Goal: Task Accomplishment & Management: Manage account settings

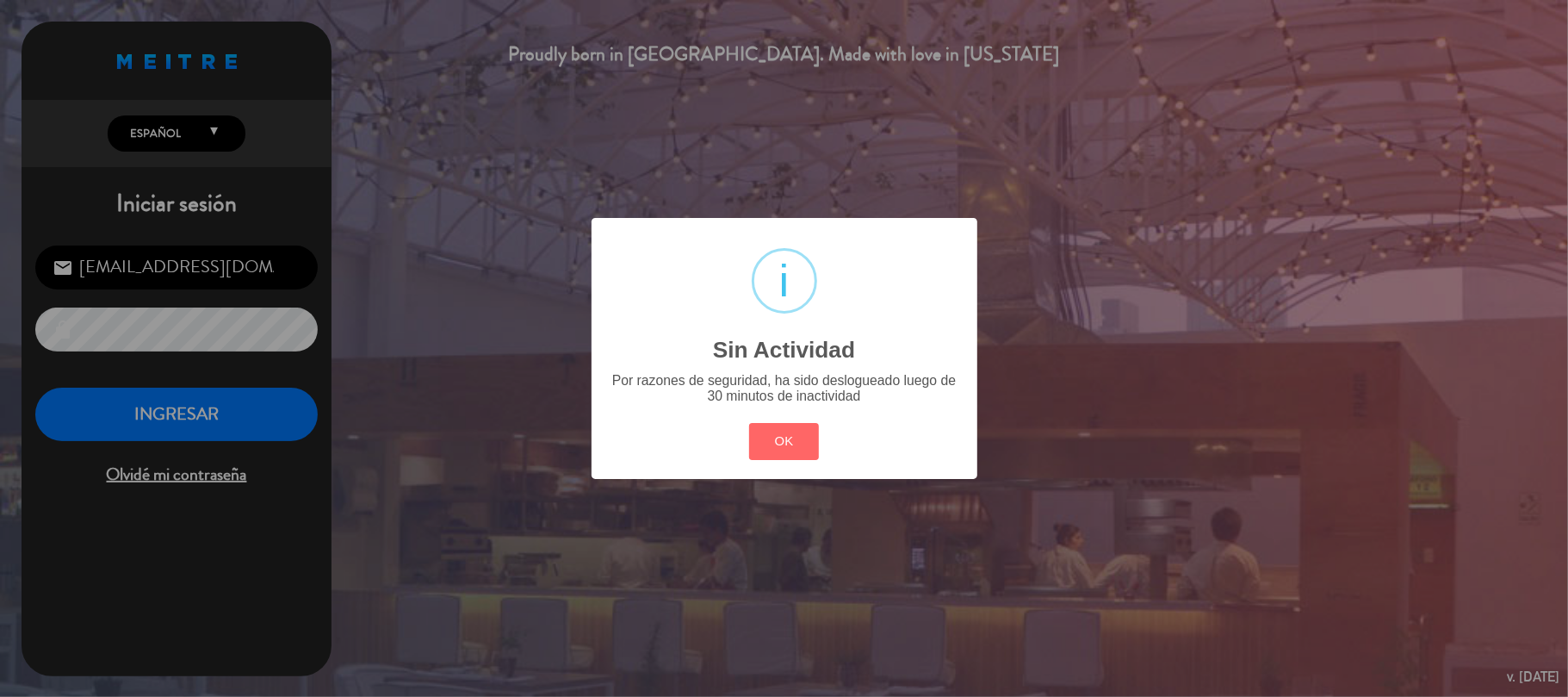
click at [776, 451] on button "OK" at bounding box center [784, 441] width 70 height 37
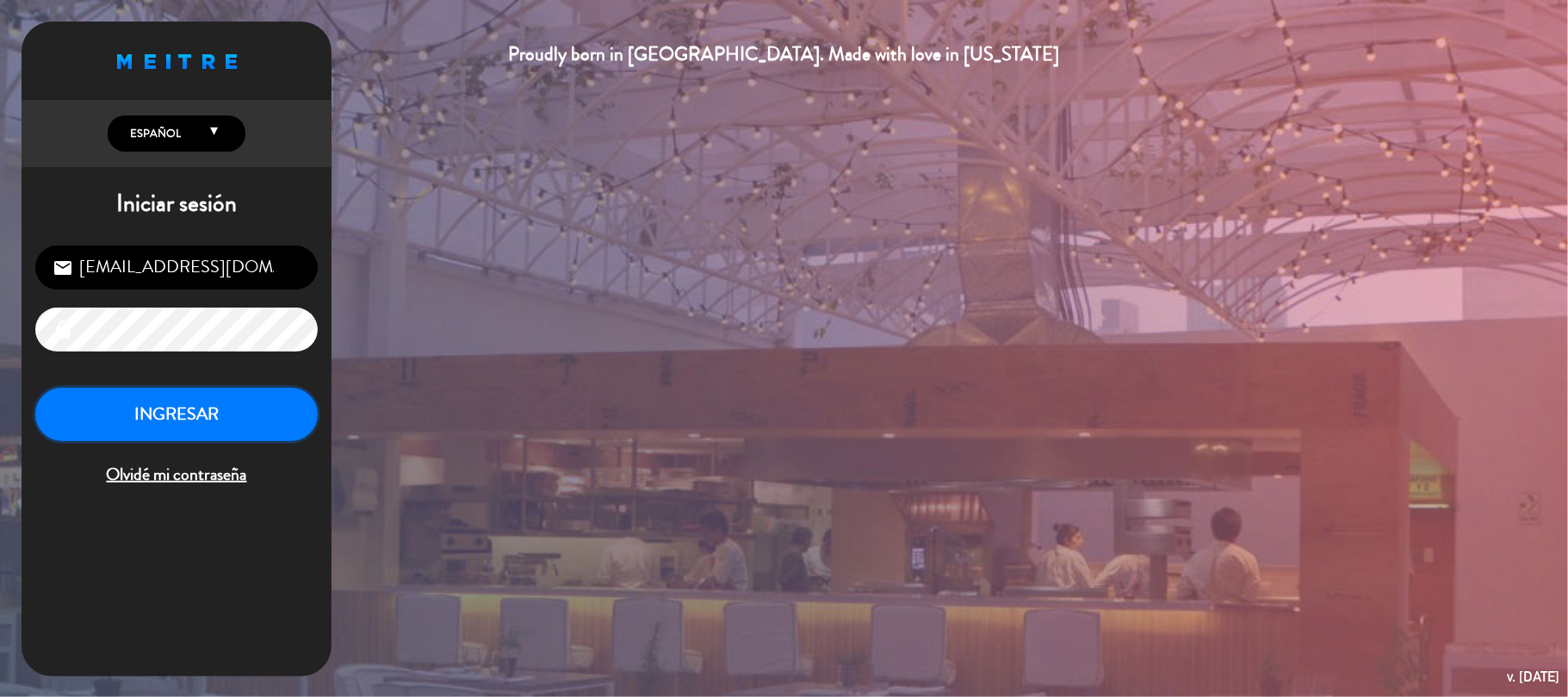
click at [217, 410] on button "INGRESAR" at bounding box center [176, 415] width 282 height 54
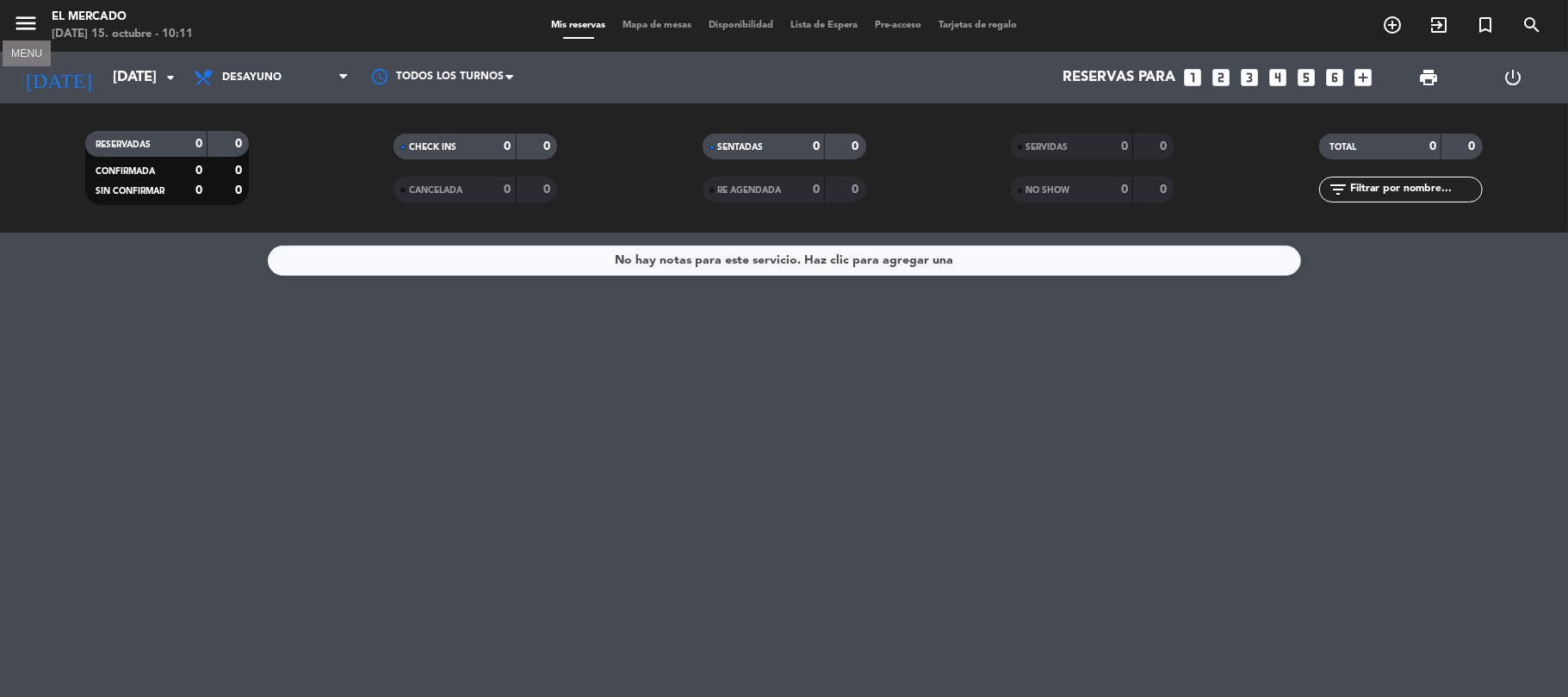
drag, startPoint x: 36, startPoint y: 12, endPoint x: 48, endPoint y: 18, distance: 13.4
click at [38, 12] on icon "menu" at bounding box center [26, 23] width 26 height 26
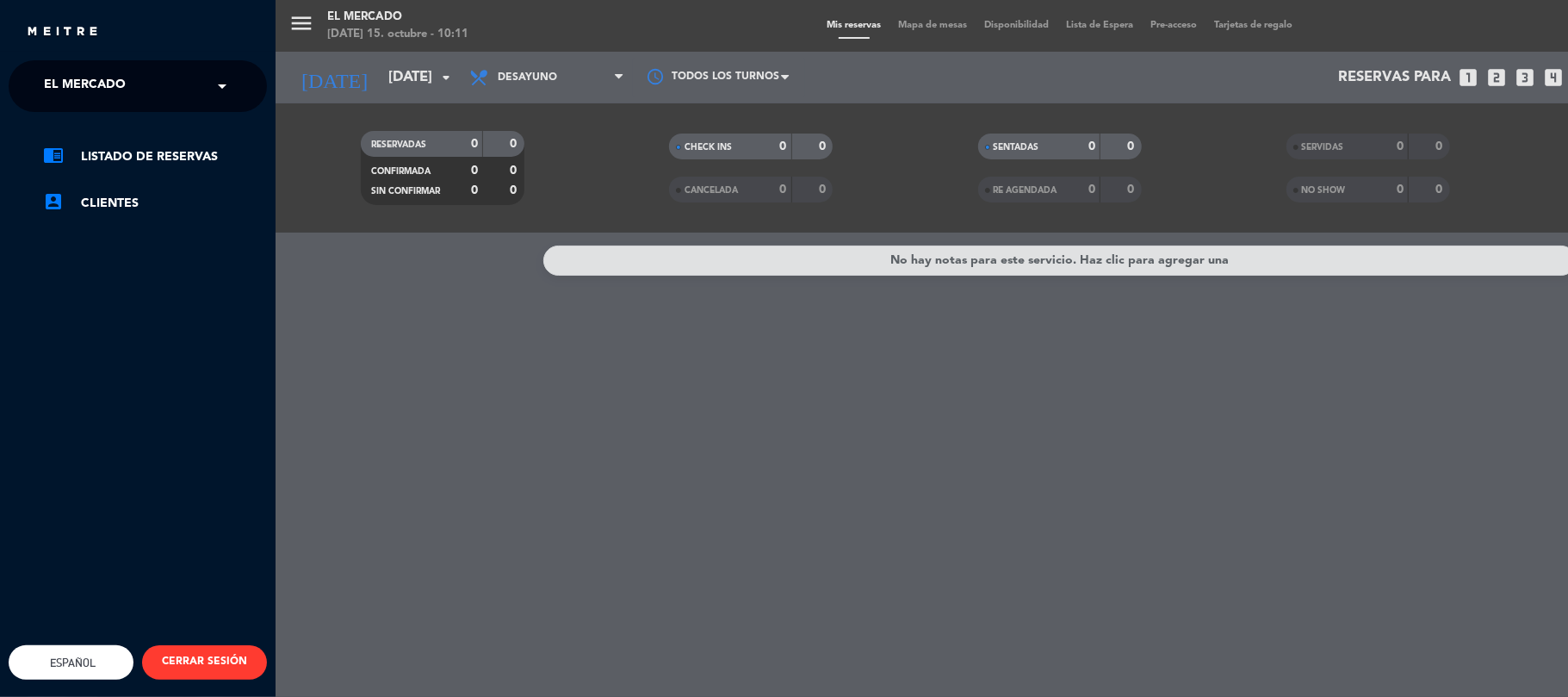
click at [83, 74] on span "El Mercado" at bounding box center [85, 86] width 82 height 36
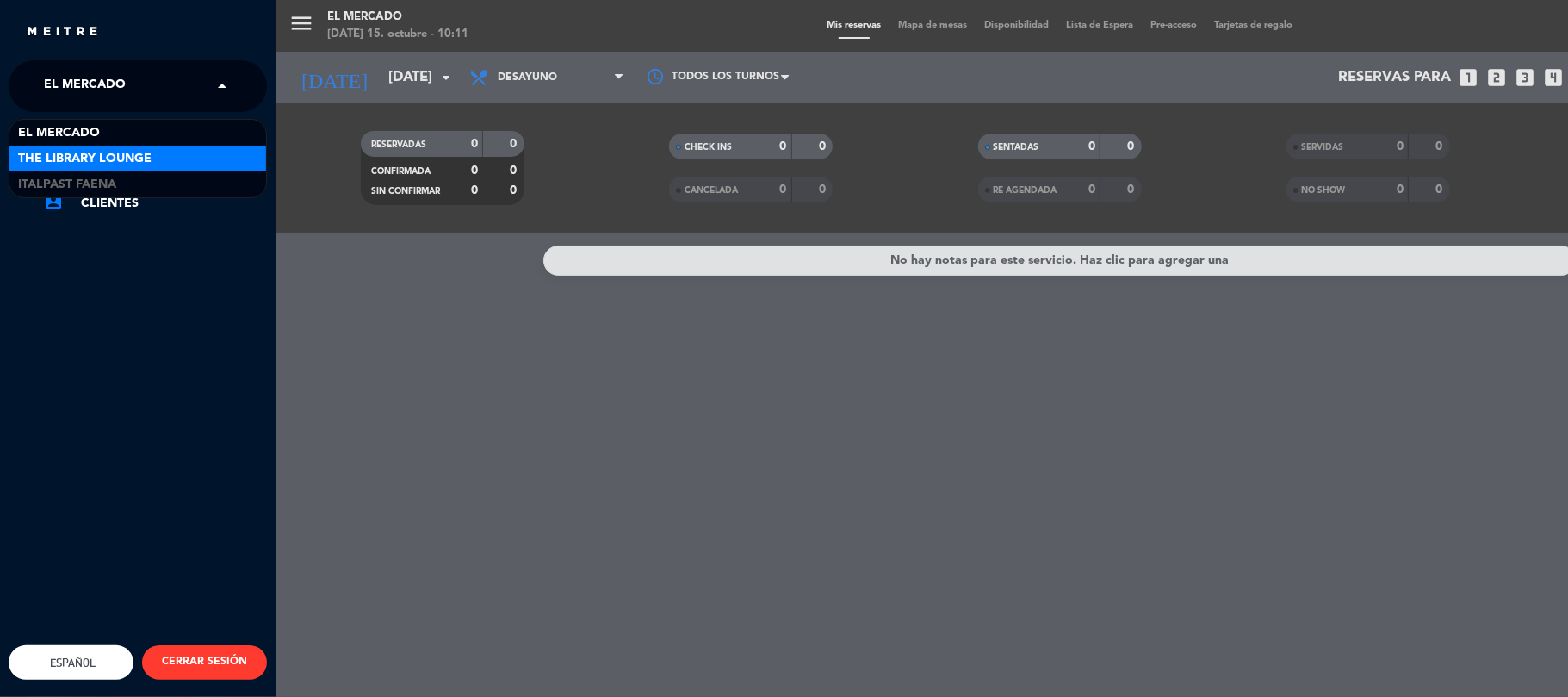
click at [83, 155] on span "The Library Lounge" at bounding box center [85, 158] width 134 height 20
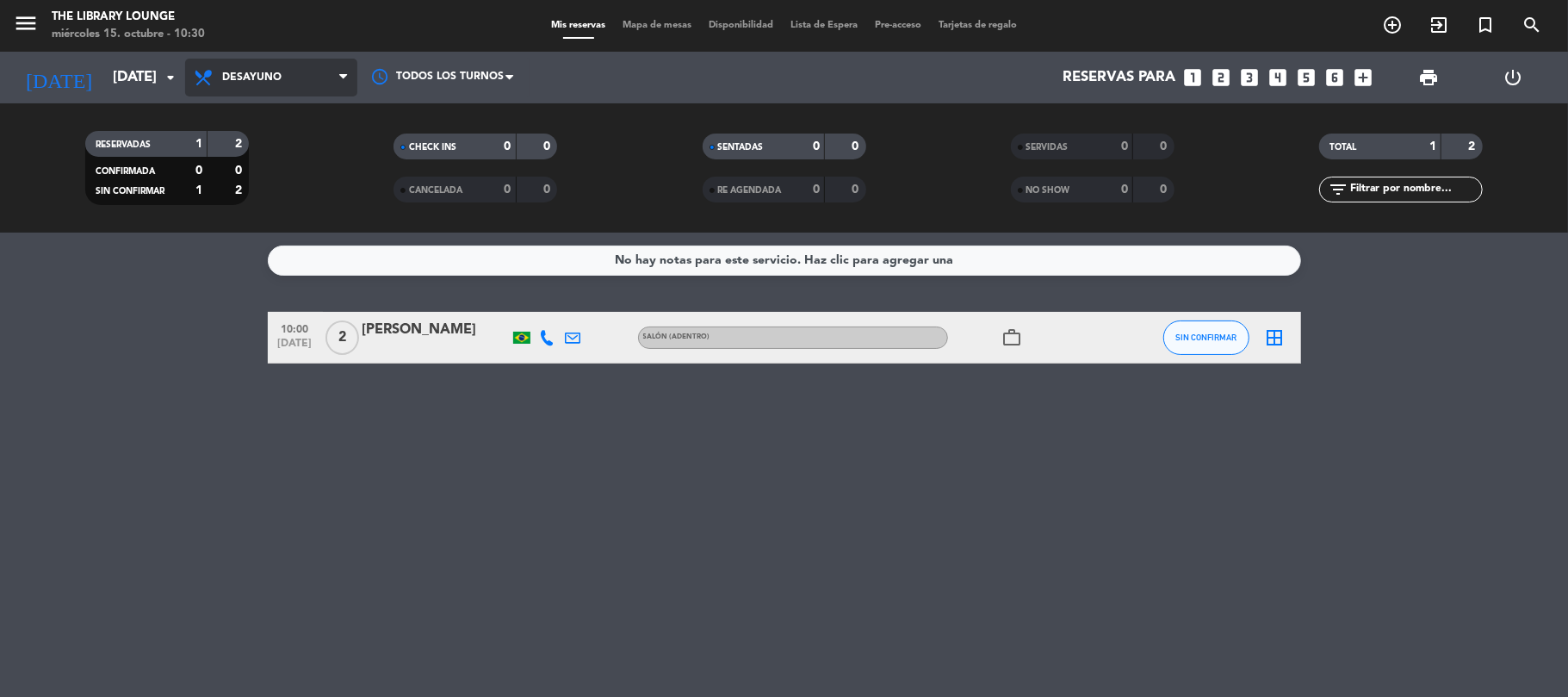
click at [200, 59] on span "Desayuno" at bounding box center [270, 78] width 172 height 38
click at [248, 265] on ng-component "menu The Library Lounge [DATE] 15. octubre - 10:30 Mis reservas Mapa de mesas D…" at bounding box center [784, 348] width 1568 height 697
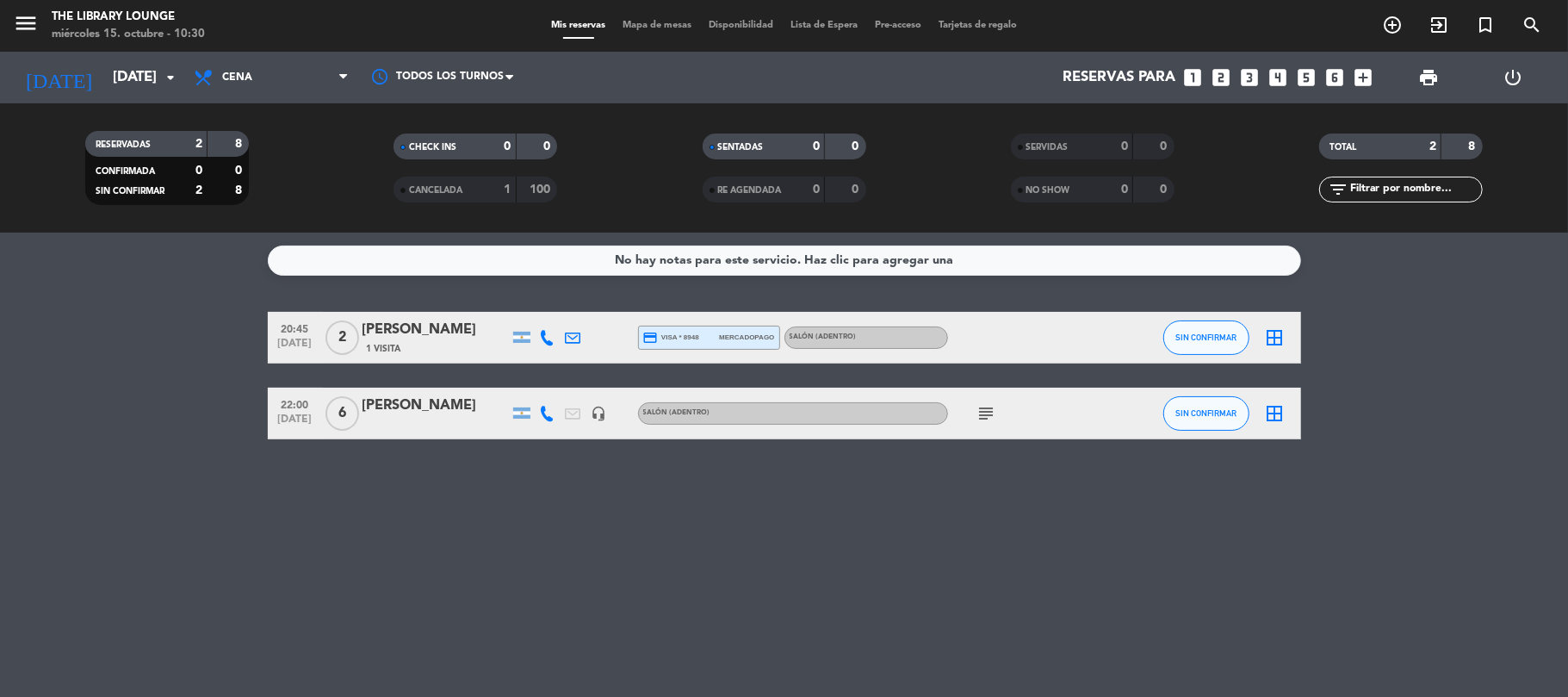
click at [541, 343] on div at bounding box center [548, 337] width 26 height 51
click at [551, 339] on icon at bounding box center [548, 338] width 16 height 16
click at [532, 304] on span "Copiar" at bounding box center [535, 307] width 36 height 18
click at [542, 410] on icon at bounding box center [548, 414] width 16 height 16
click at [537, 386] on span "Copiar" at bounding box center [531, 383] width 36 height 18
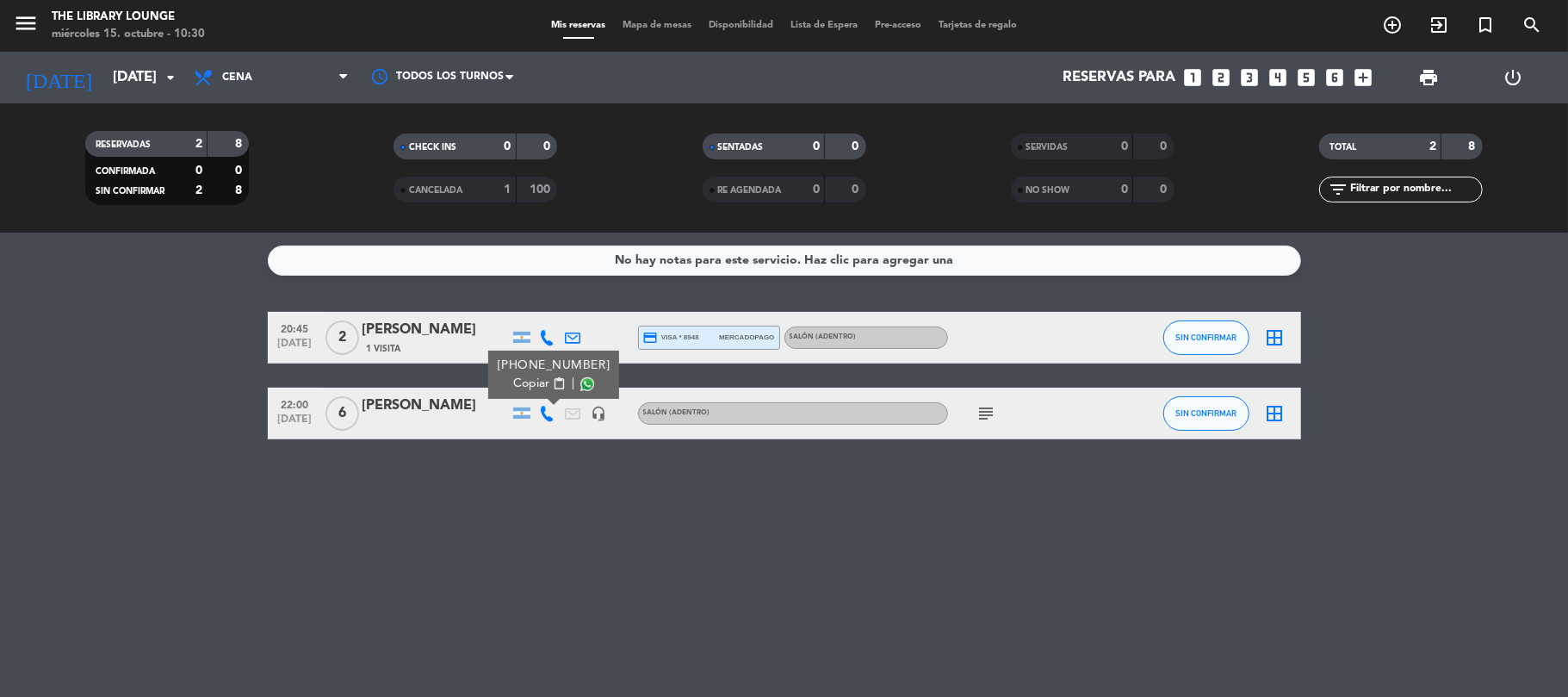
drag, startPoint x: 360, startPoint y: 307, endPoint x: 459, endPoint y: 409, distance: 142.1
click at [459, 409] on div "No hay notas para este servicio. Haz clic para agregar una 20:45 [DATE] 2 [PERS…" at bounding box center [784, 464] width 1568 height 464
copy div "20:45 [DATE] 2 [PERSON_NAME] 1 Visita credit_card visa * 8948 mercadopago SALÓN…"
click at [1085, 527] on div "No hay notas para este servicio. Haz clic para agregar una 20:45 [DATE] 2 [PERS…" at bounding box center [784, 464] width 1568 height 464
click at [991, 408] on icon "subject" at bounding box center [987, 414] width 21 height 21
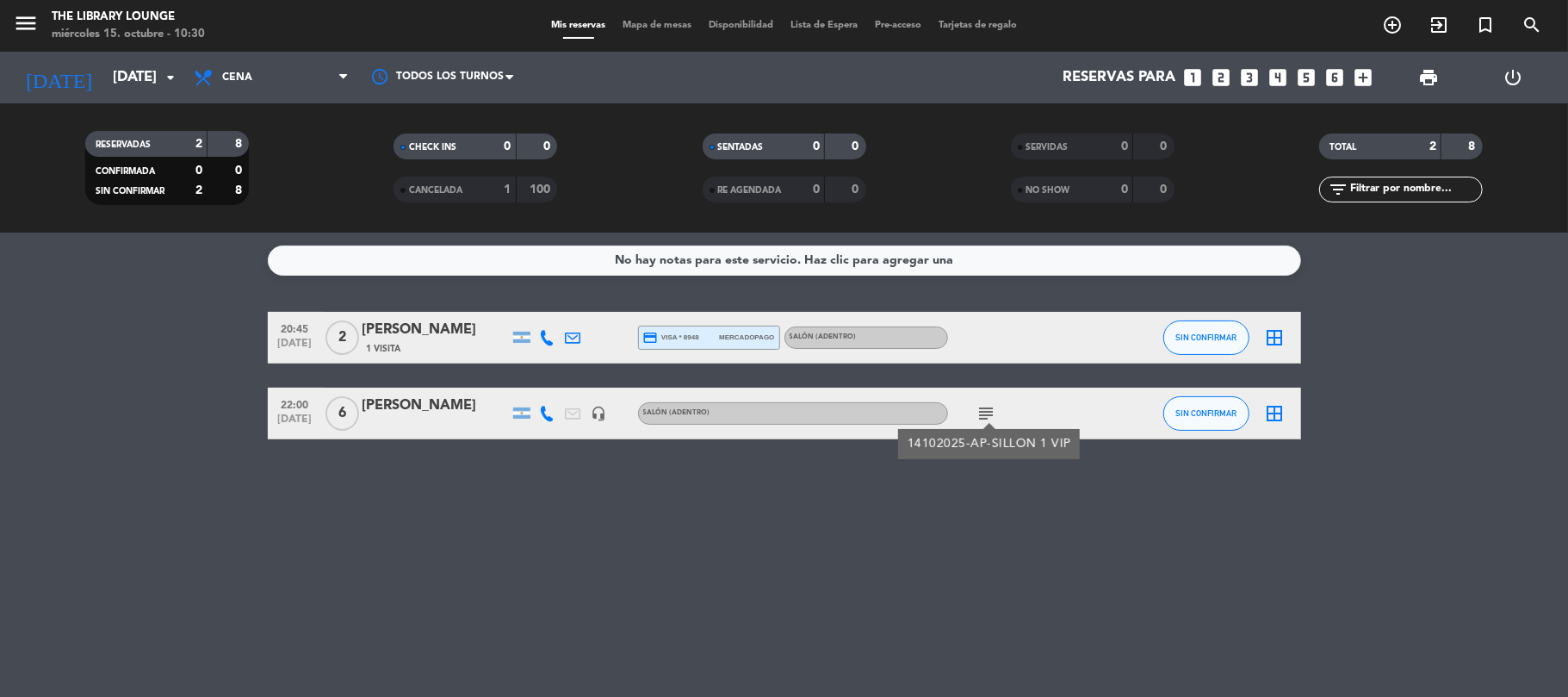
click at [409, 336] on div "[PERSON_NAME]" at bounding box center [435, 330] width 146 height 22
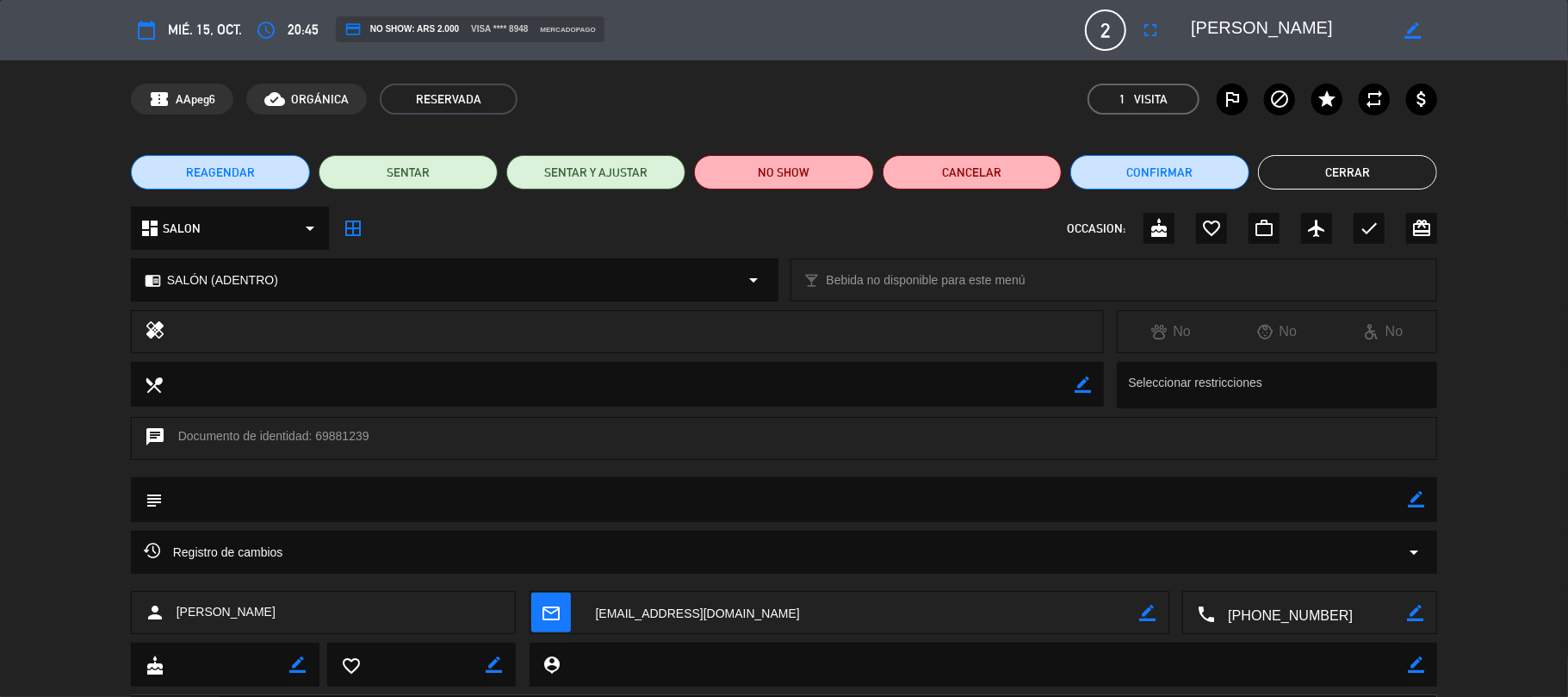
click at [1341, 174] on button "Cerrar" at bounding box center [1348, 172] width 179 height 35
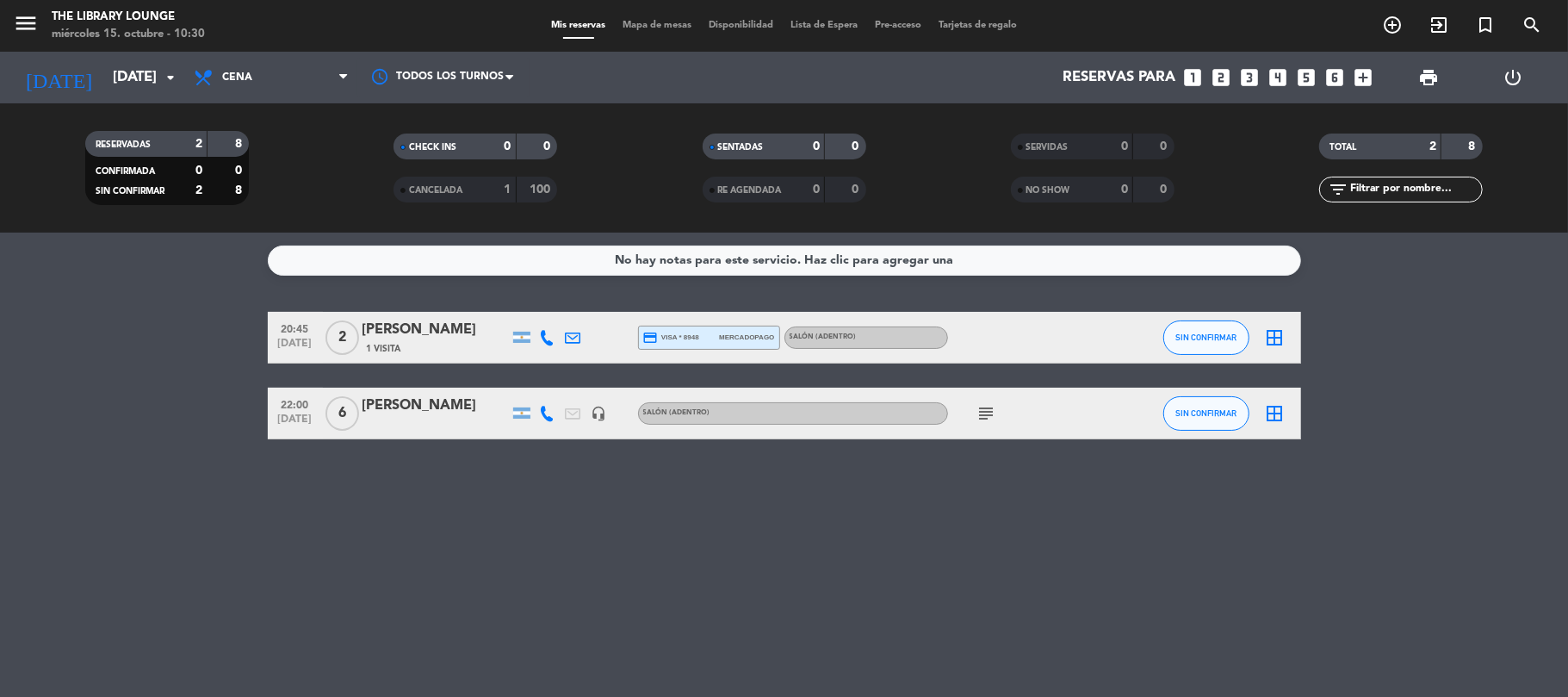
click at [989, 414] on icon "subject" at bounding box center [987, 414] width 21 height 21
click at [754, 258] on div "No hay notas para este servicio. Haz clic para agregar una" at bounding box center [784, 260] width 339 height 20
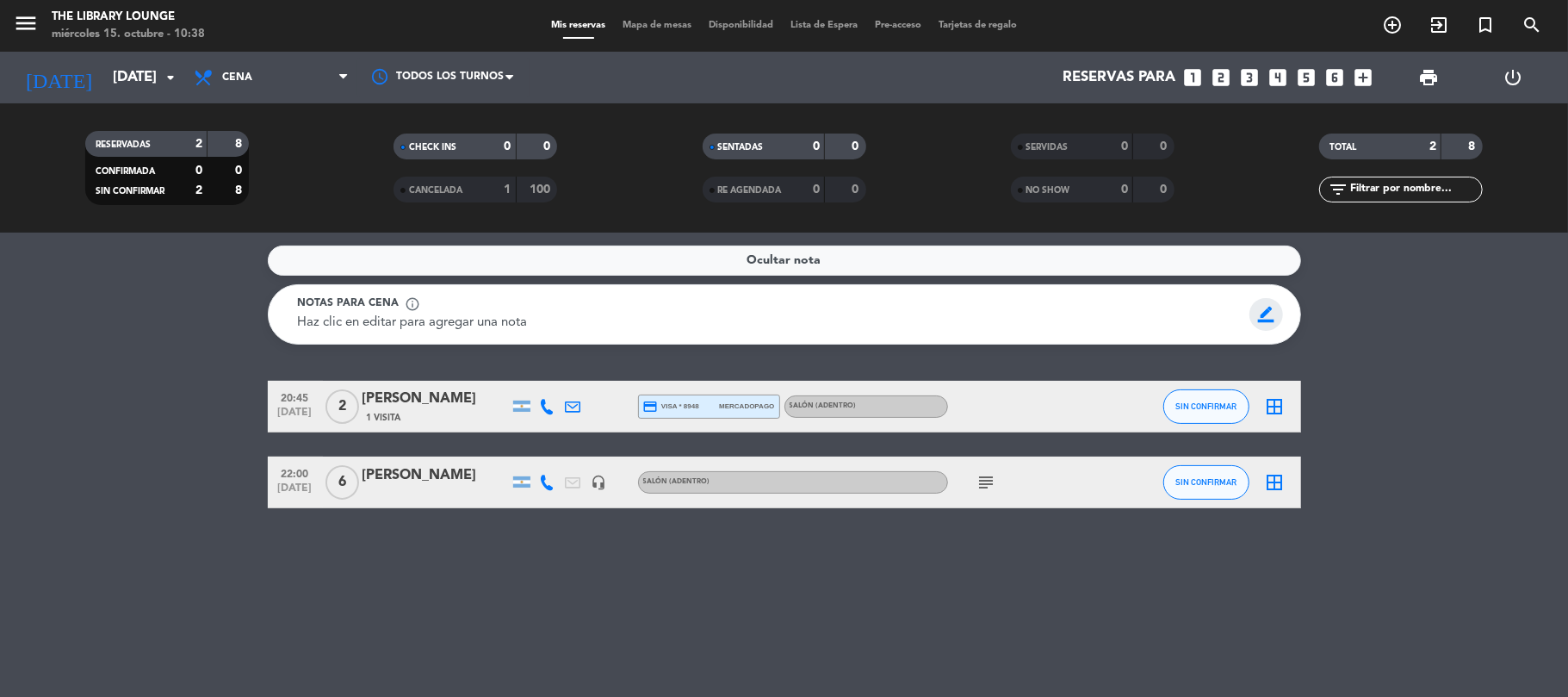
click at [1272, 308] on span "border_color" at bounding box center [1266, 314] width 34 height 33
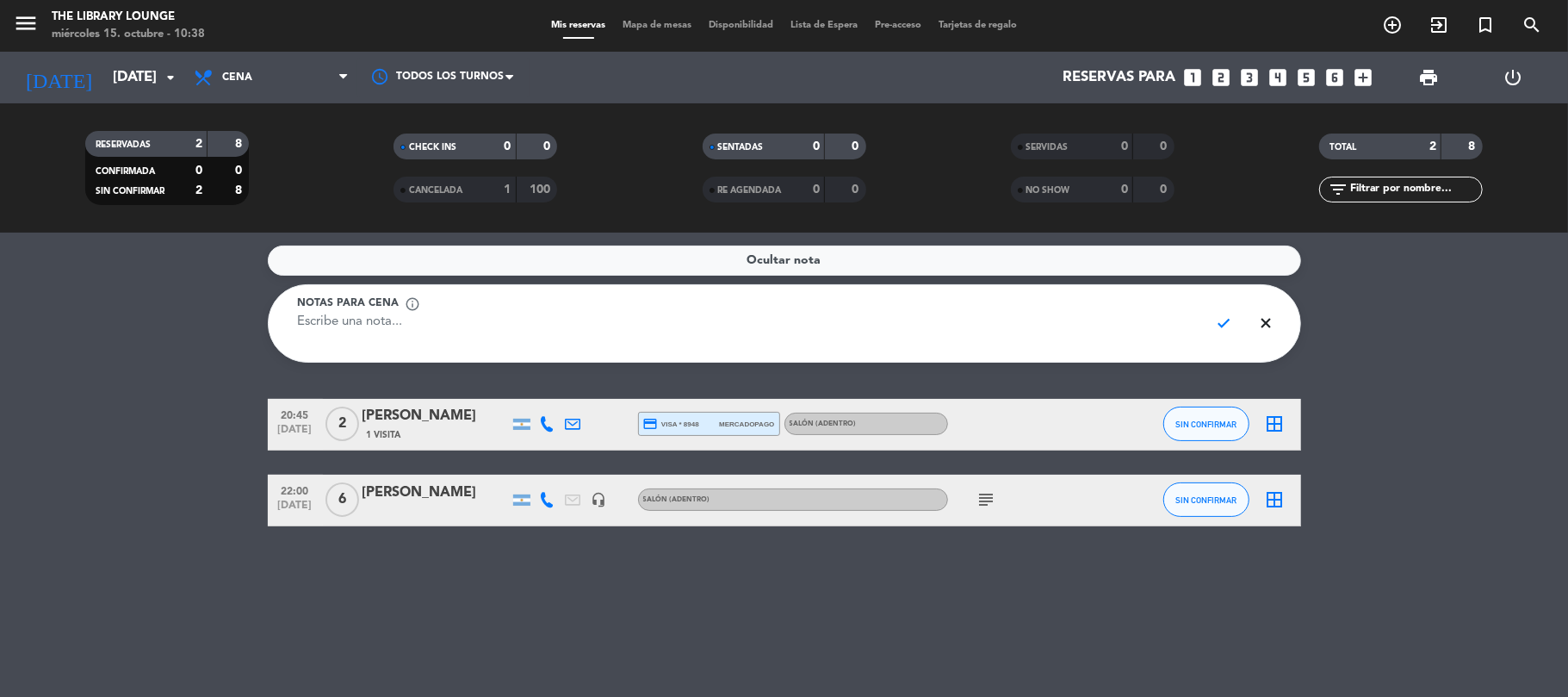
click at [491, 326] on textarea at bounding box center [747, 332] width 898 height 39
click at [343, 322] on textarea at bounding box center [747, 332] width 898 height 39
type textarea "No se toman reservas!"
click at [123, 57] on div "[DATE] [DATE] arrow_drop_down" at bounding box center [98, 78] width 172 height 52
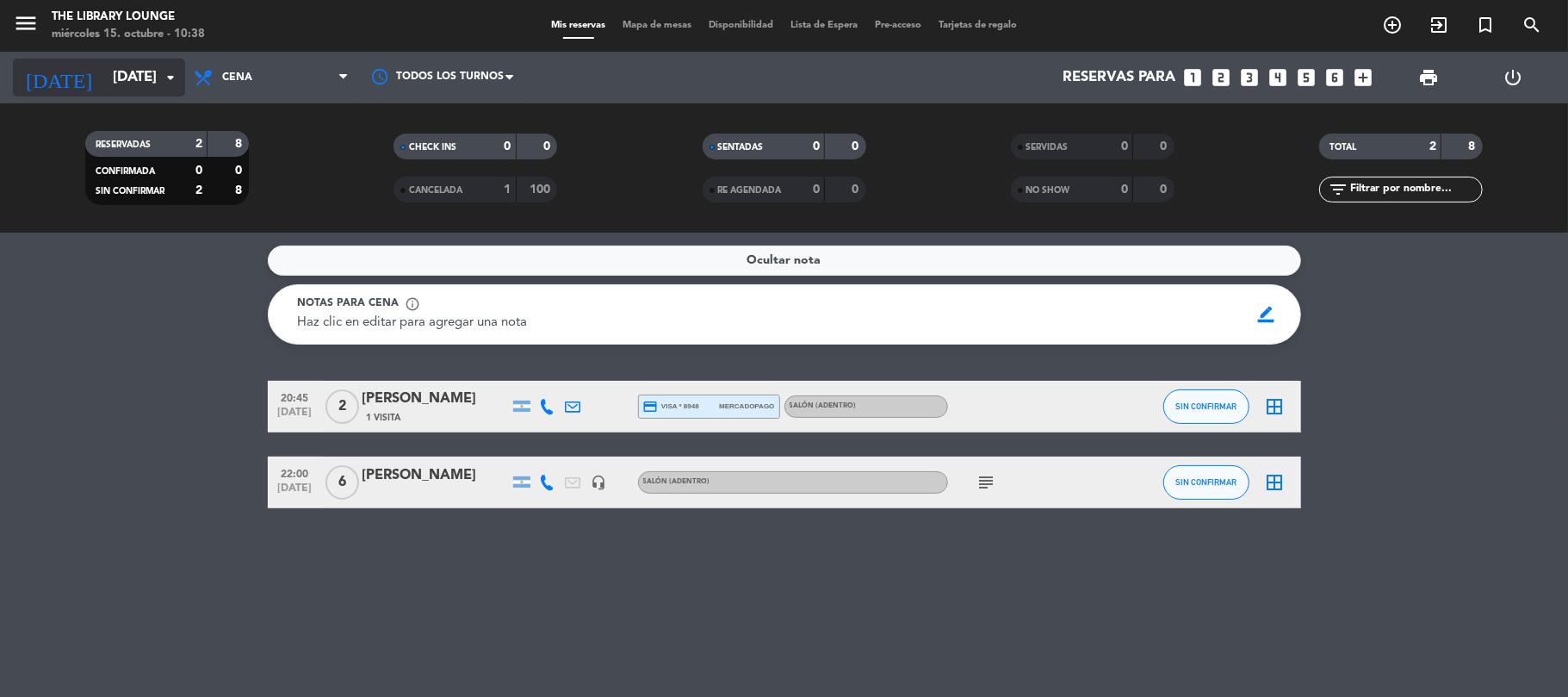
click at [135, 59] on div "[DATE] [DATE] arrow_drop_down" at bounding box center [98, 78] width 172 height 38
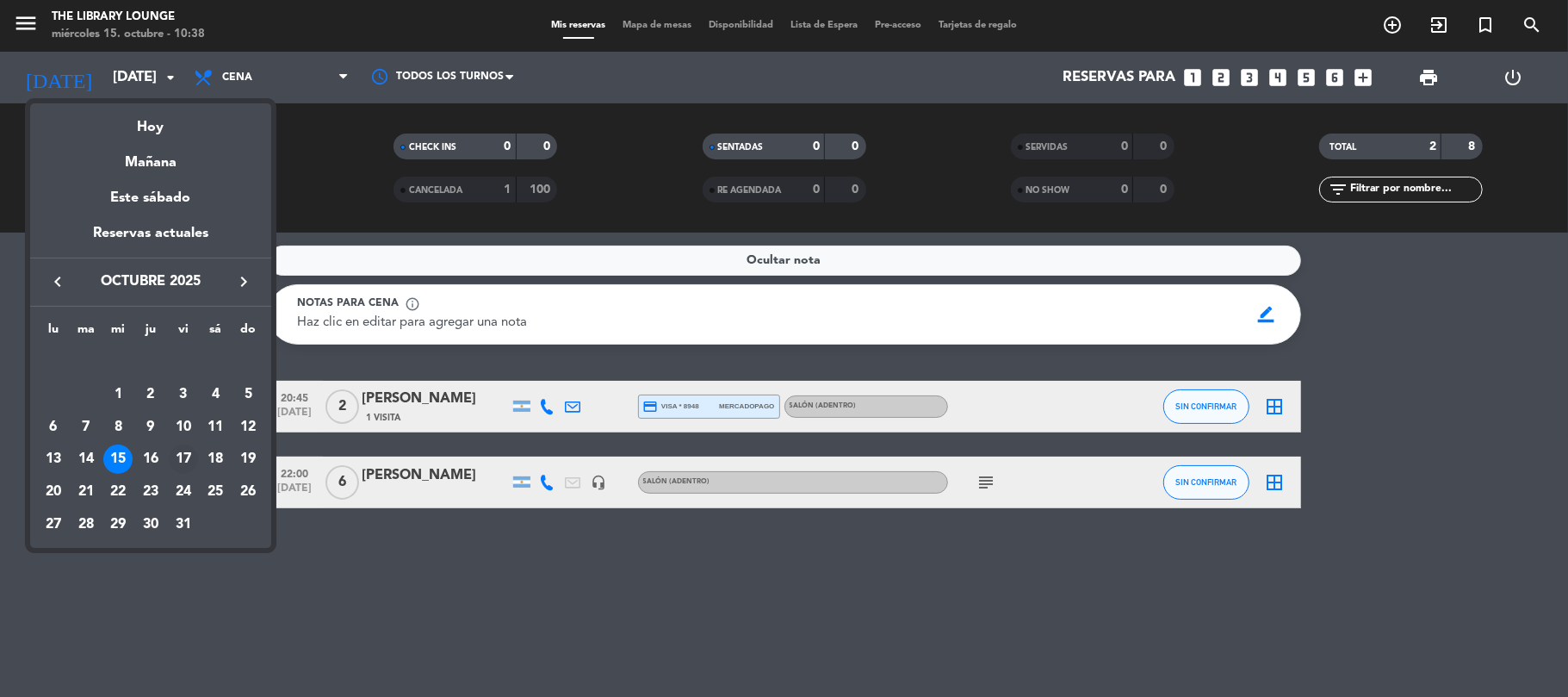
click at [183, 458] on div "17" at bounding box center [183, 459] width 29 height 29
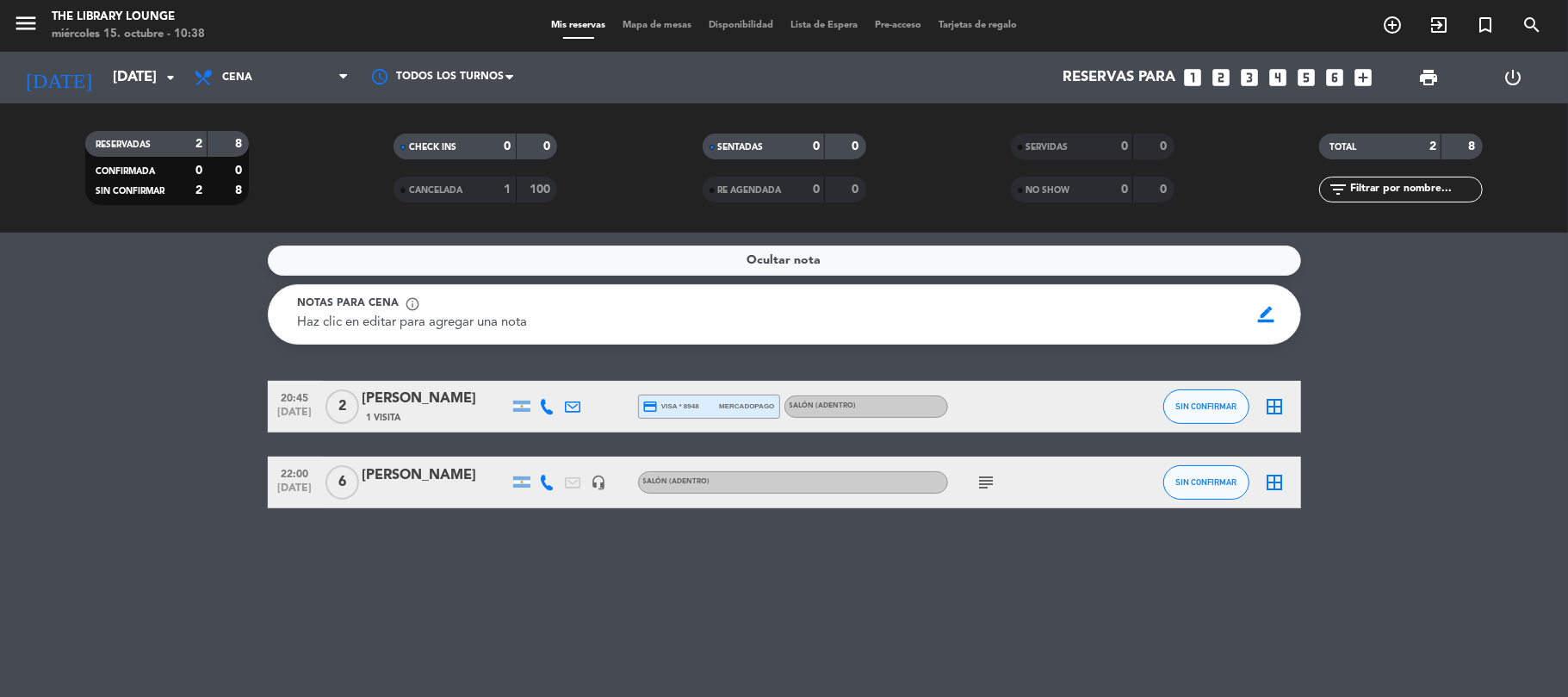
type input "[DATE]"
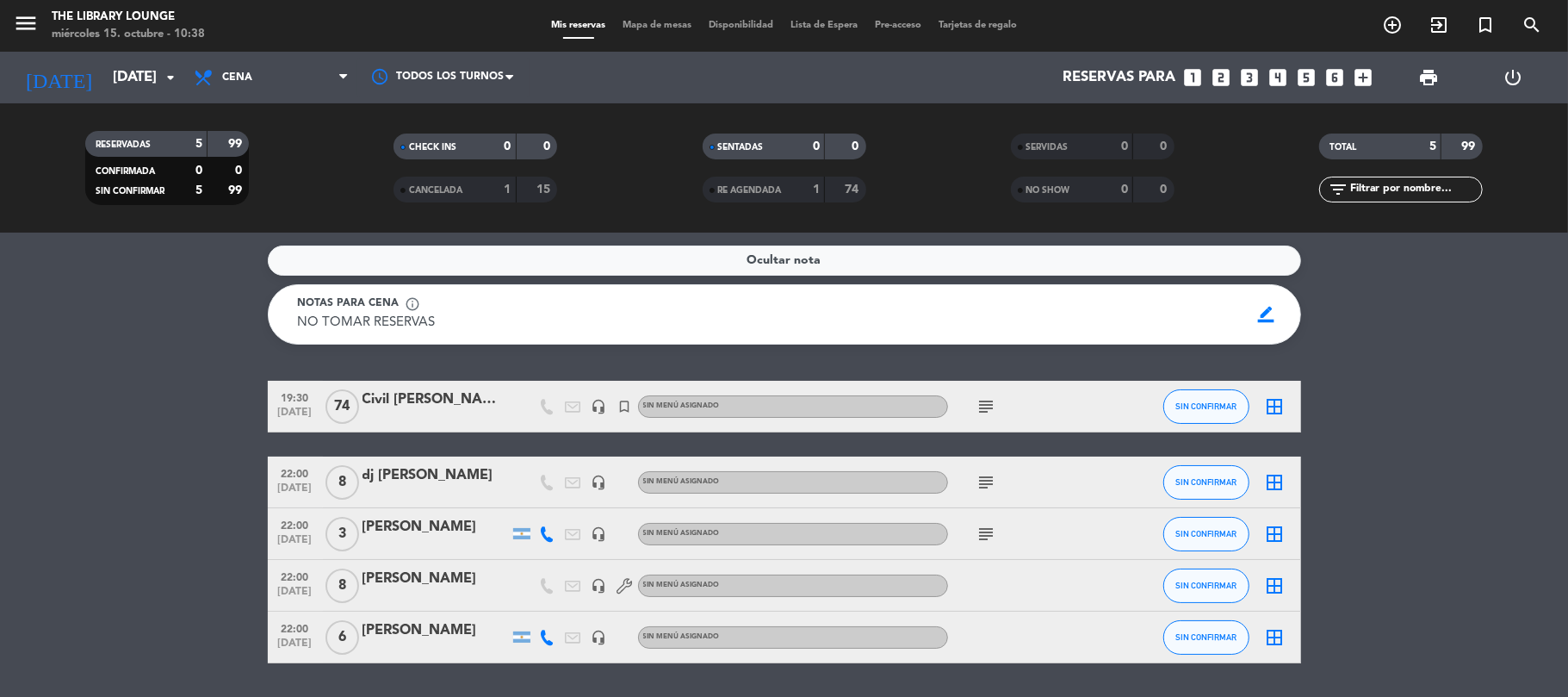
drag, startPoint x: 360, startPoint y: 395, endPoint x: 472, endPoint y: 401, distance: 112.2
click at [472, 401] on div "19:30 [DATE] Civil [PERSON_NAME] y [PERSON_NAME] headset_mic turned_in_not Sin …" at bounding box center [784, 407] width 1033 height 52
drag, startPoint x: 352, startPoint y: 329, endPoint x: 574, endPoint y: 367, distance: 225.2
click at [483, 338] on div "Notas para cena info_outline NO TOMAR RESERVAS NO TOMAR RESERVAS border_color" at bounding box center [784, 314] width 1033 height 60
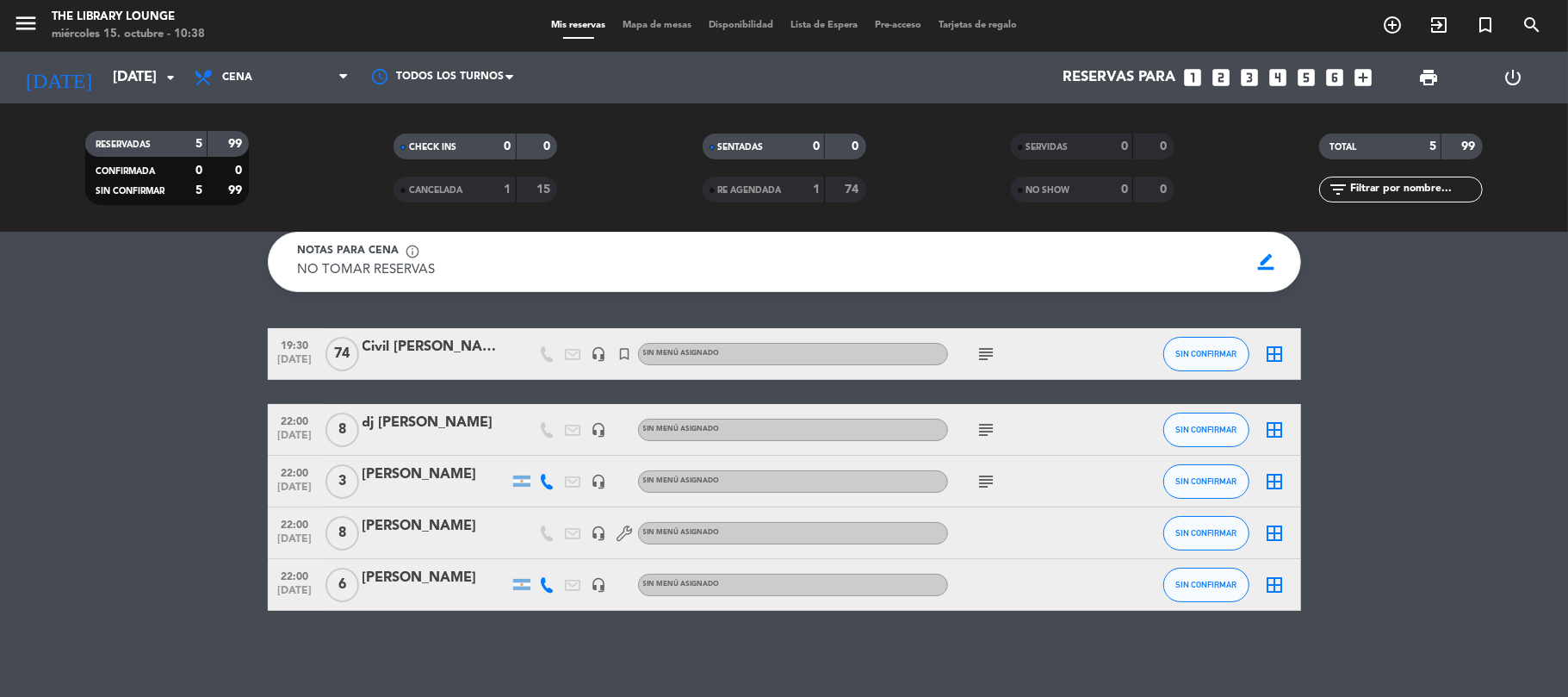
drag, startPoint x: 287, startPoint y: 466, endPoint x: 606, endPoint y: 686, distance: 387.5
click at [606, 686] on div "Ocultar nota Notas para cena info_outline NO TOMAR RESERVAS NO TOMAR RESERVAS b…" at bounding box center [784, 464] width 1568 height 464
click at [415, 580] on div "[PERSON_NAME]" at bounding box center [435, 578] width 146 height 22
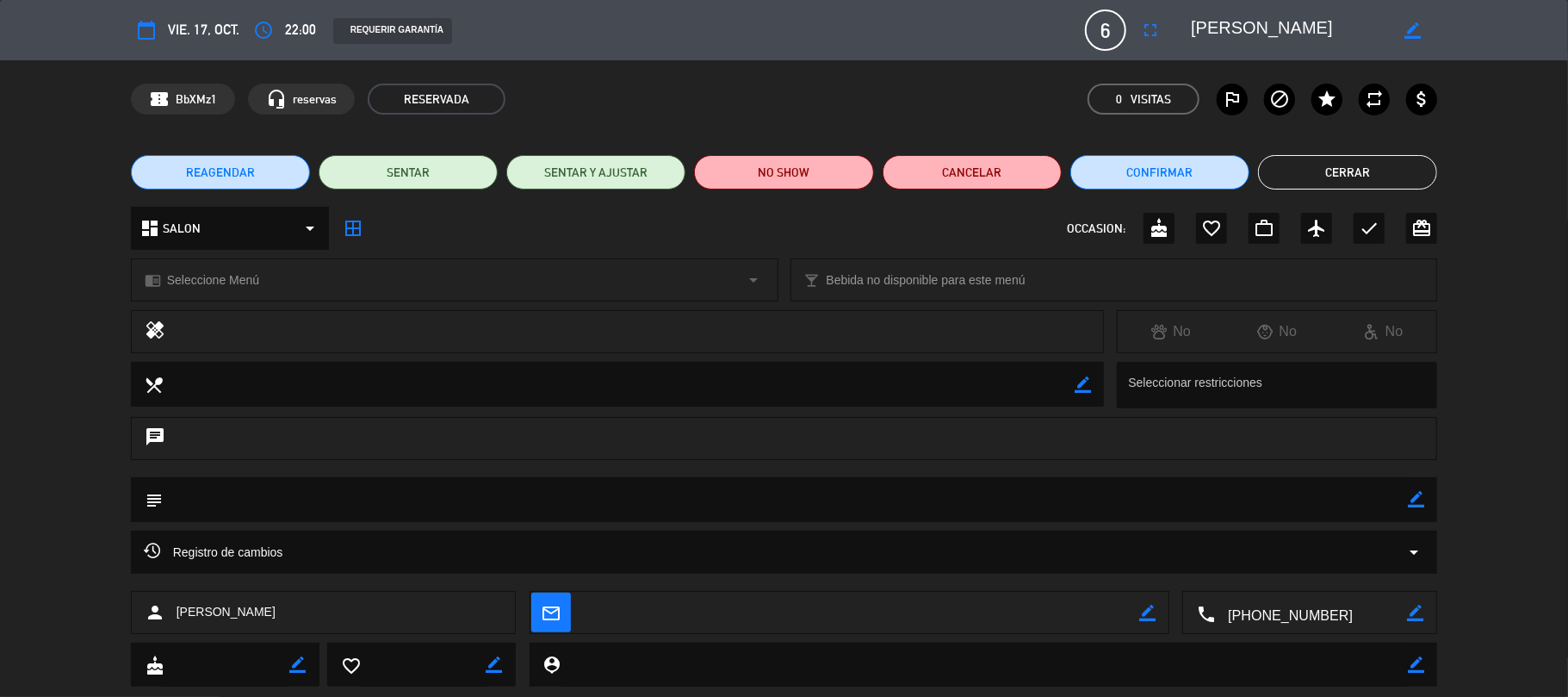
click at [1368, 180] on button "Cerrar" at bounding box center [1348, 172] width 179 height 35
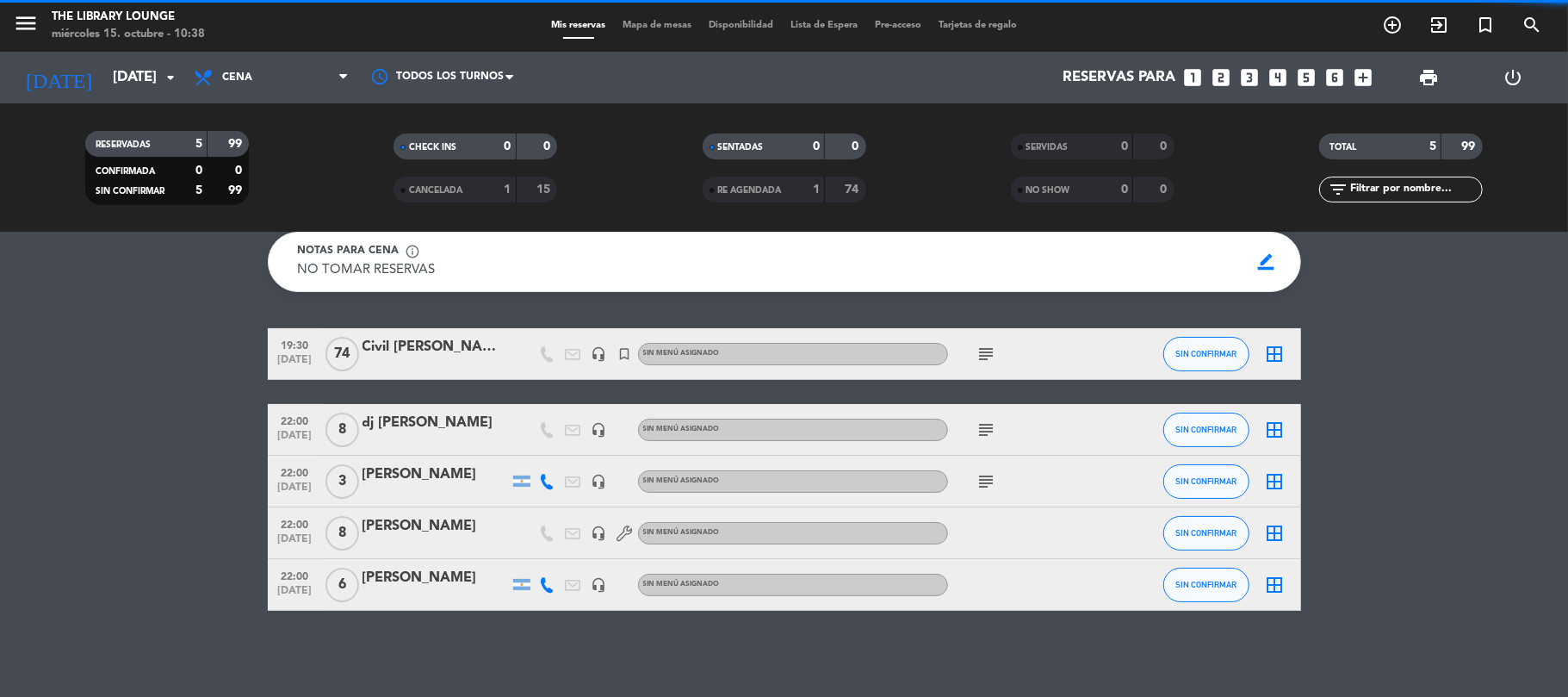
click at [429, 529] on div "[PERSON_NAME]" at bounding box center [435, 526] width 146 height 22
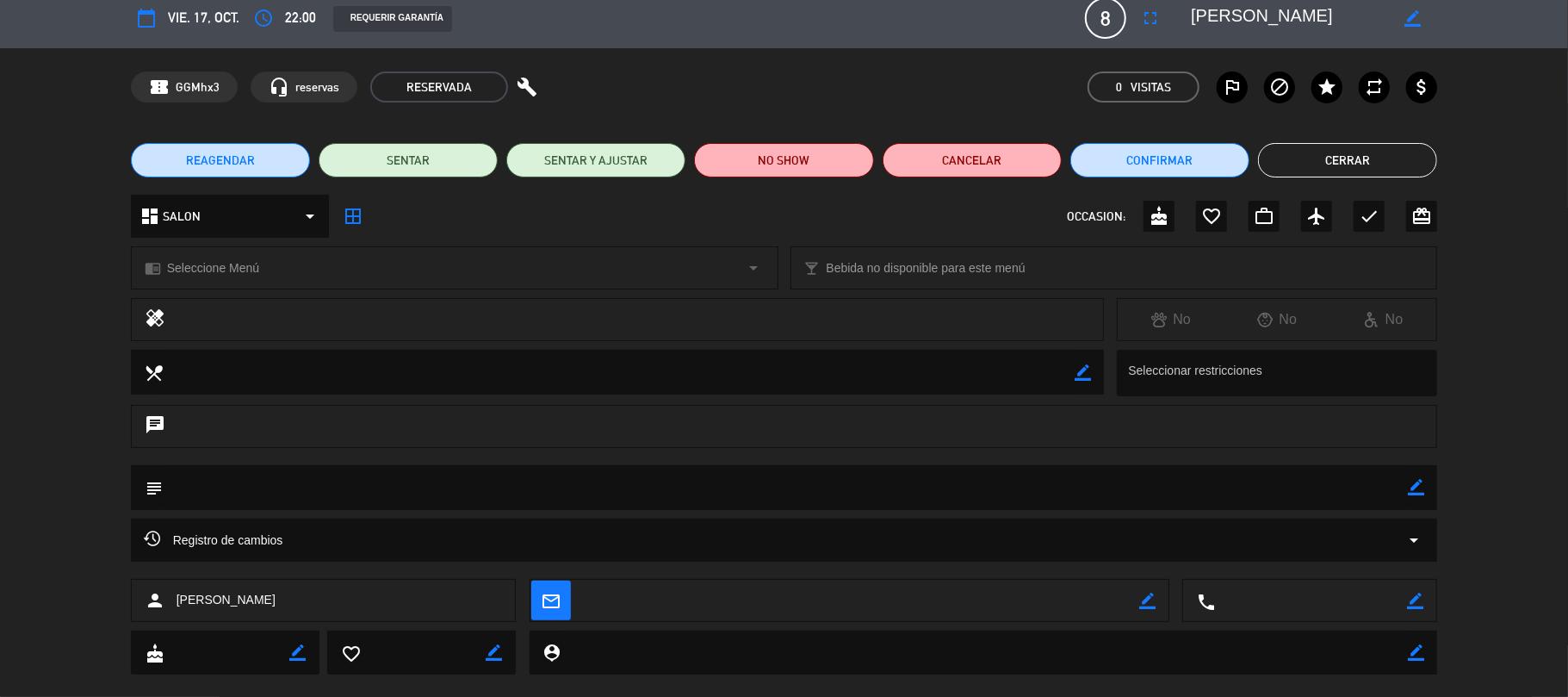
scroll to position [0, 0]
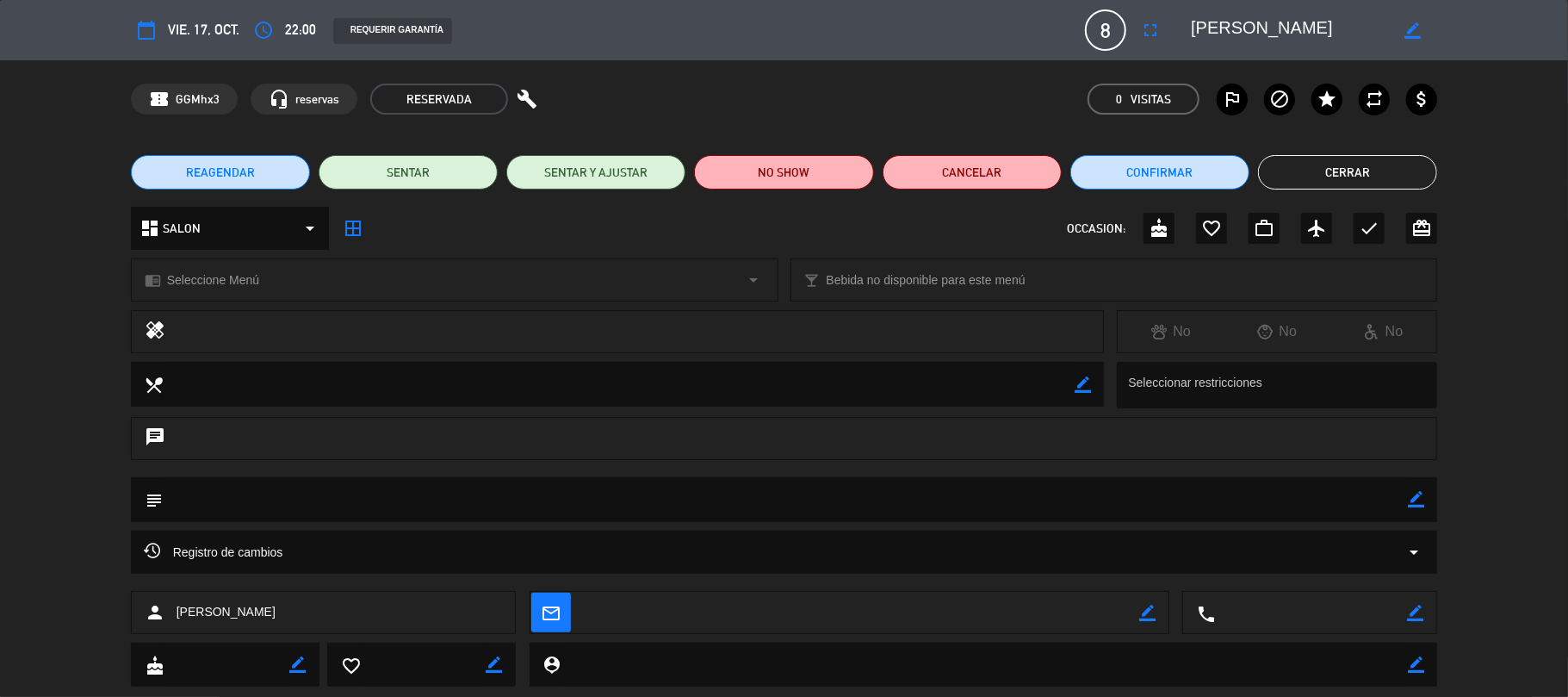
click at [1338, 175] on button "Cerrar" at bounding box center [1348, 172] width 179 height 35
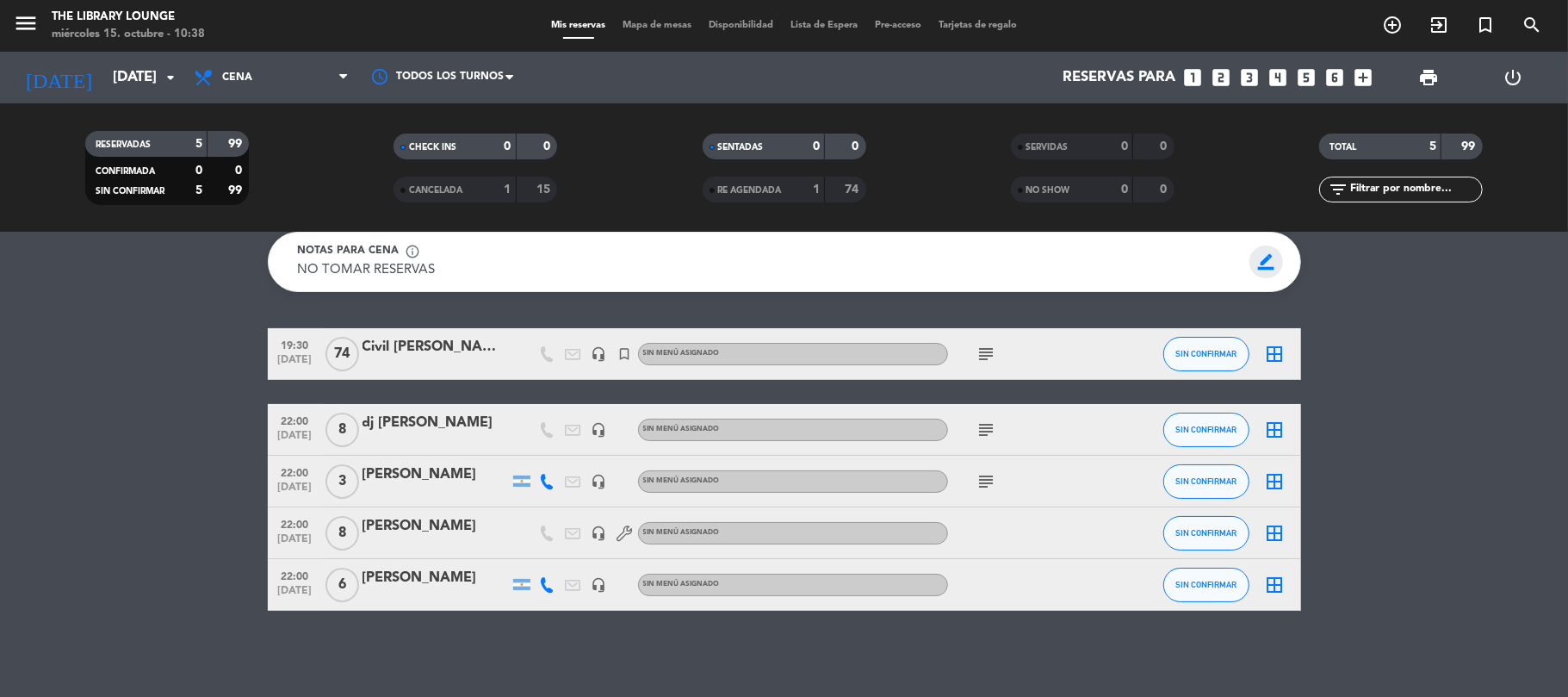
click at [1266, 259] on span "border_color" at bounding box center [1266, 262] width 34 height 33
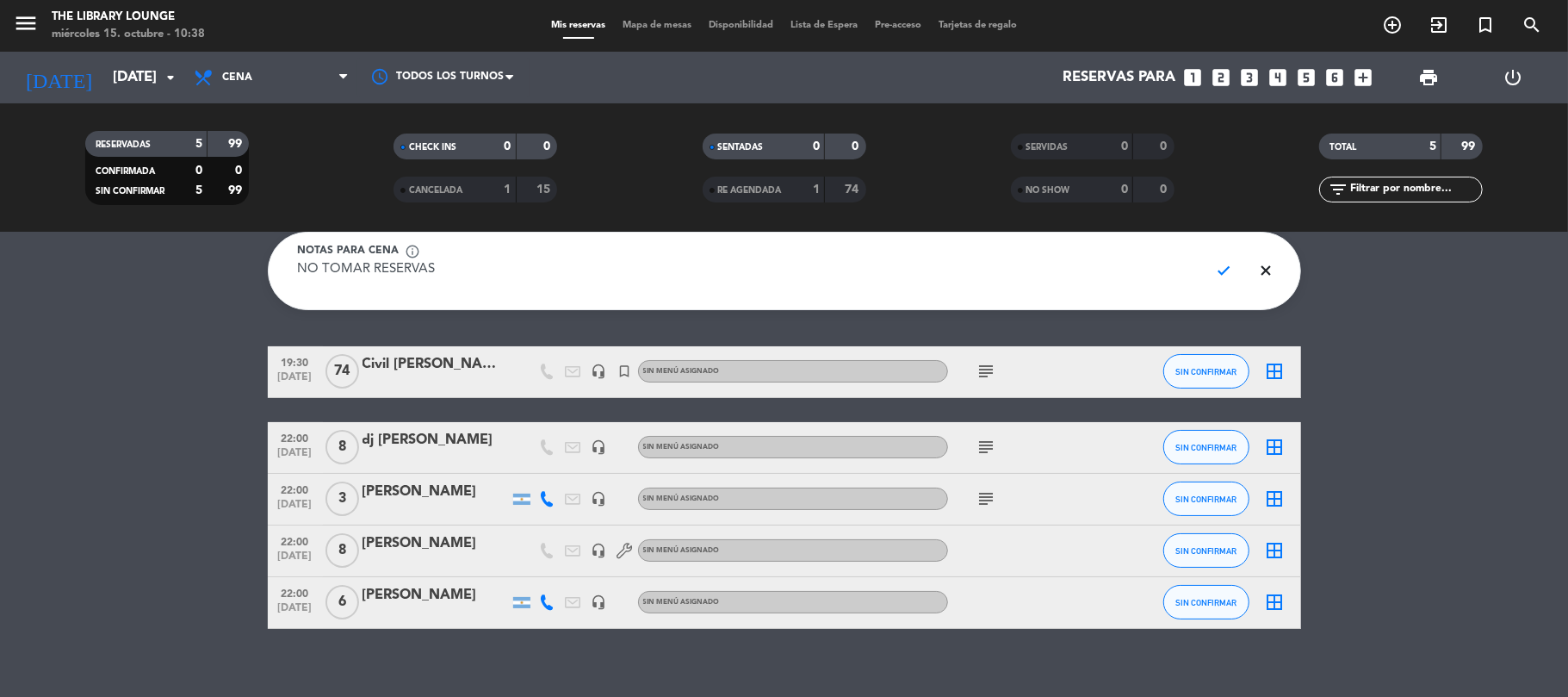
scroll to position [70, 0]
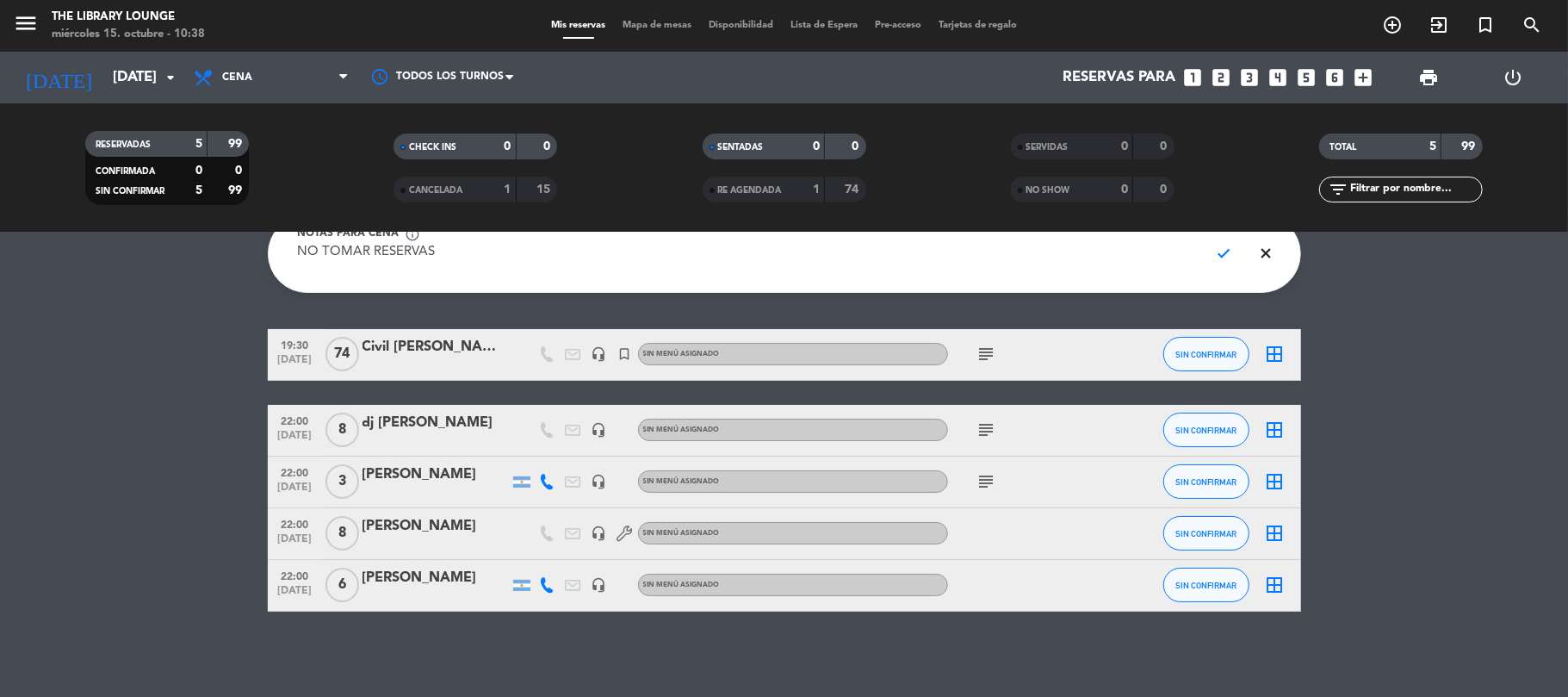
click at [614, 262] on textarea "NO TOMAR RESERVAS" at bounding box center [747, 262] width 898 height 39
click at [1059, 279] on textarea "NO TOMAR RESERVAS!!!!!!V" at bounding box center [747, 262] width 898 height 39
click at [634, 251] on textarea "NO TOMAR RESERVAS!!!!!!V" at bounding box center [747, 262] width 898 height 39
type textarea "NO TOMAR RESERVAS!!!!!!"
click at [1227, 246] on span "check" at bounding box center [1225, 253] width 34 height 33
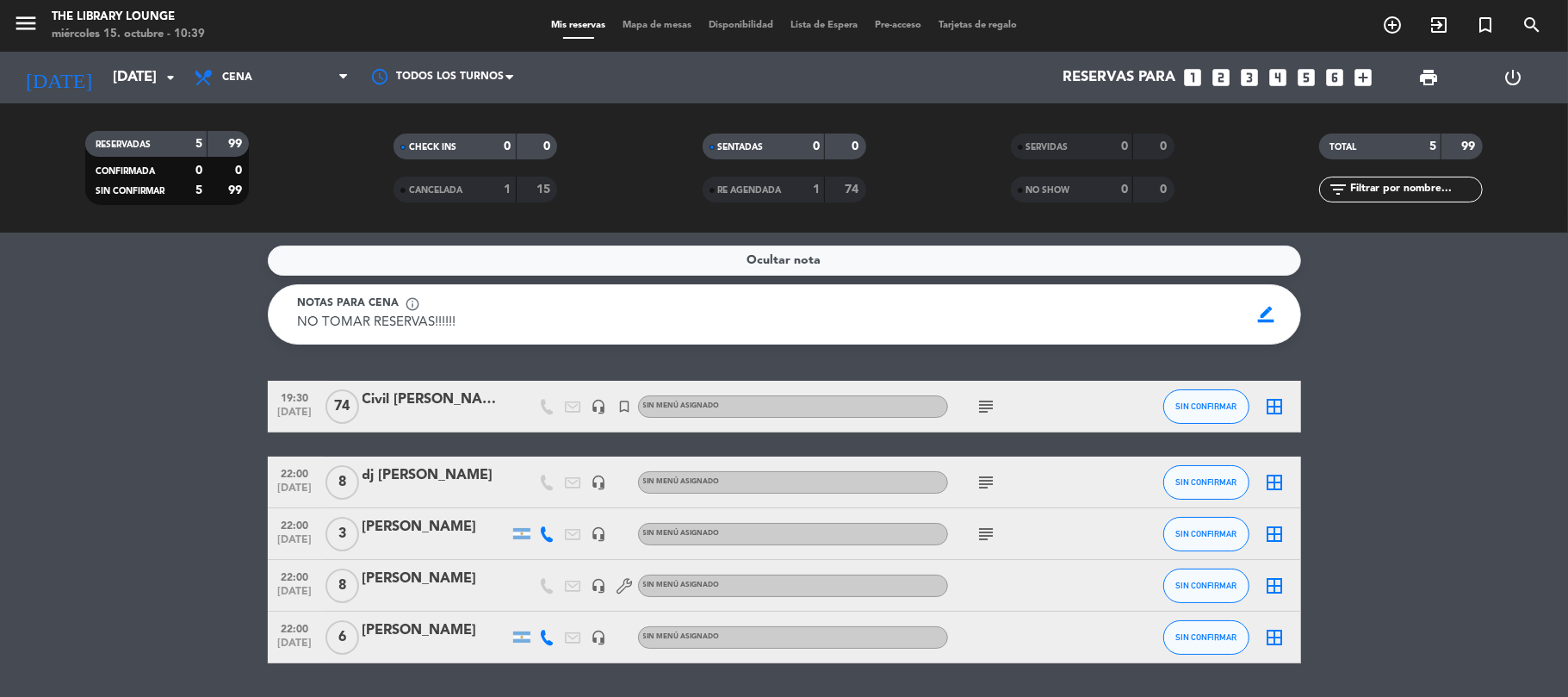
scroll to position [73, 0]
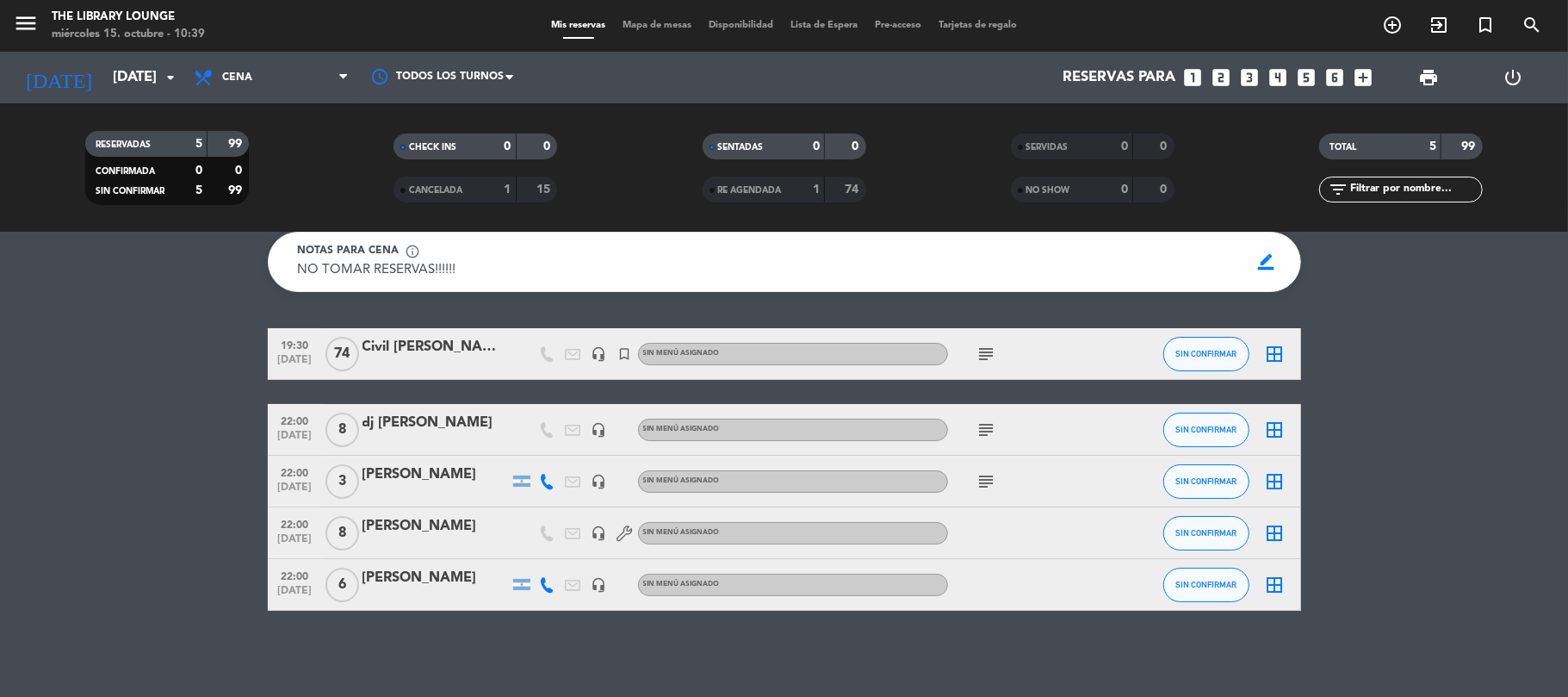
drag, startPoint x: 283, startPoint y: 501, endPoint x: 497, endPoint y: 705, distance: 295.7
click at [497, 696] on html "close × The Library Lounge × chrome_reader_mode Listado de Reservas account_box…" at bounding box center [784, 348] width 1568 height 697
click at [470, 630] on div "Ocultar nota Notas para cena info_outline NO TOMAR RESERVAS!!!!!! NO TOMAR RESE…" at bounding box center [784, 464] width 1568 height 464
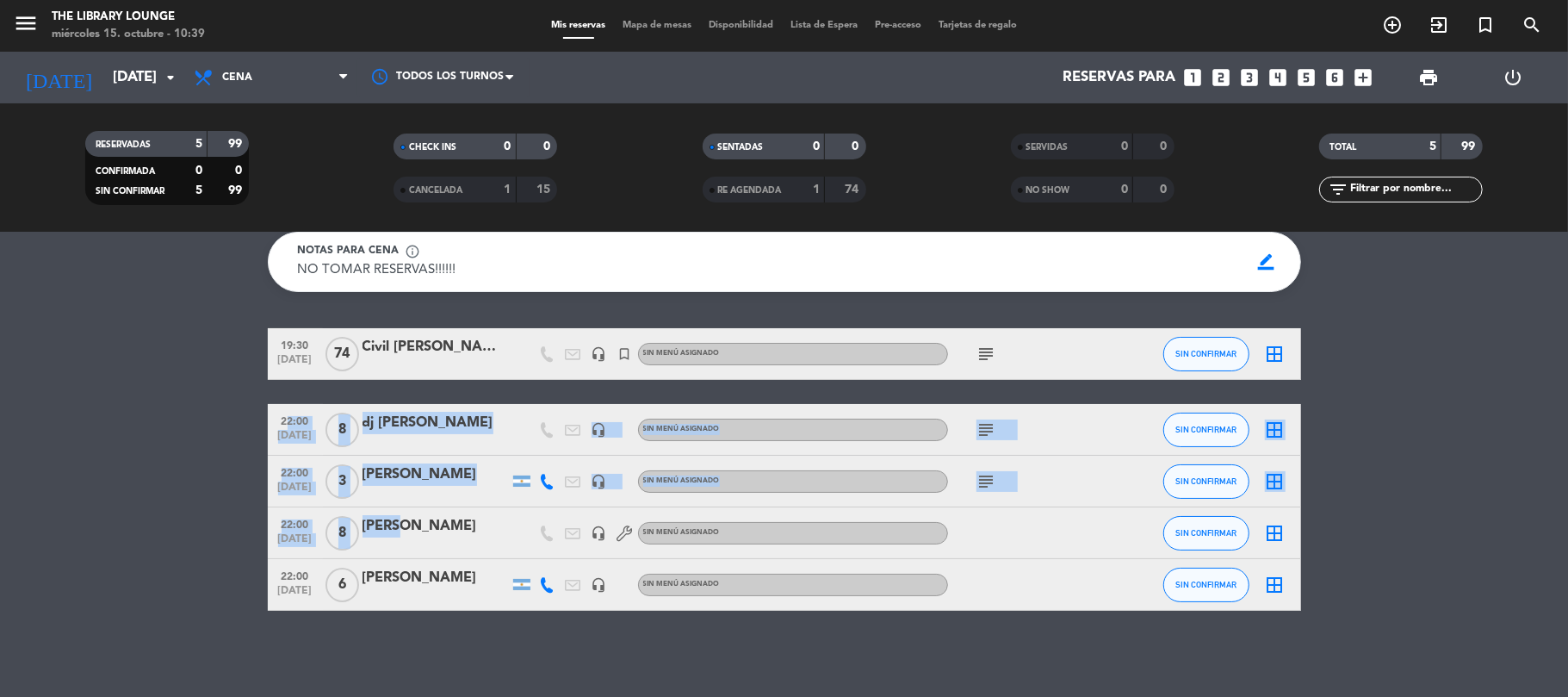
drag, startPoint x: 276, startPoint y: 412, endPoint x: 391, endPoint y: 531, distance: 165.5
click at [391, 531] on div "19:30 [DATE] Civil [PERSON_NAME] y [PERSON_NAME] headset_mic turned_in_not Sin …" at bounding box center [784, 469] width 1033 height 282
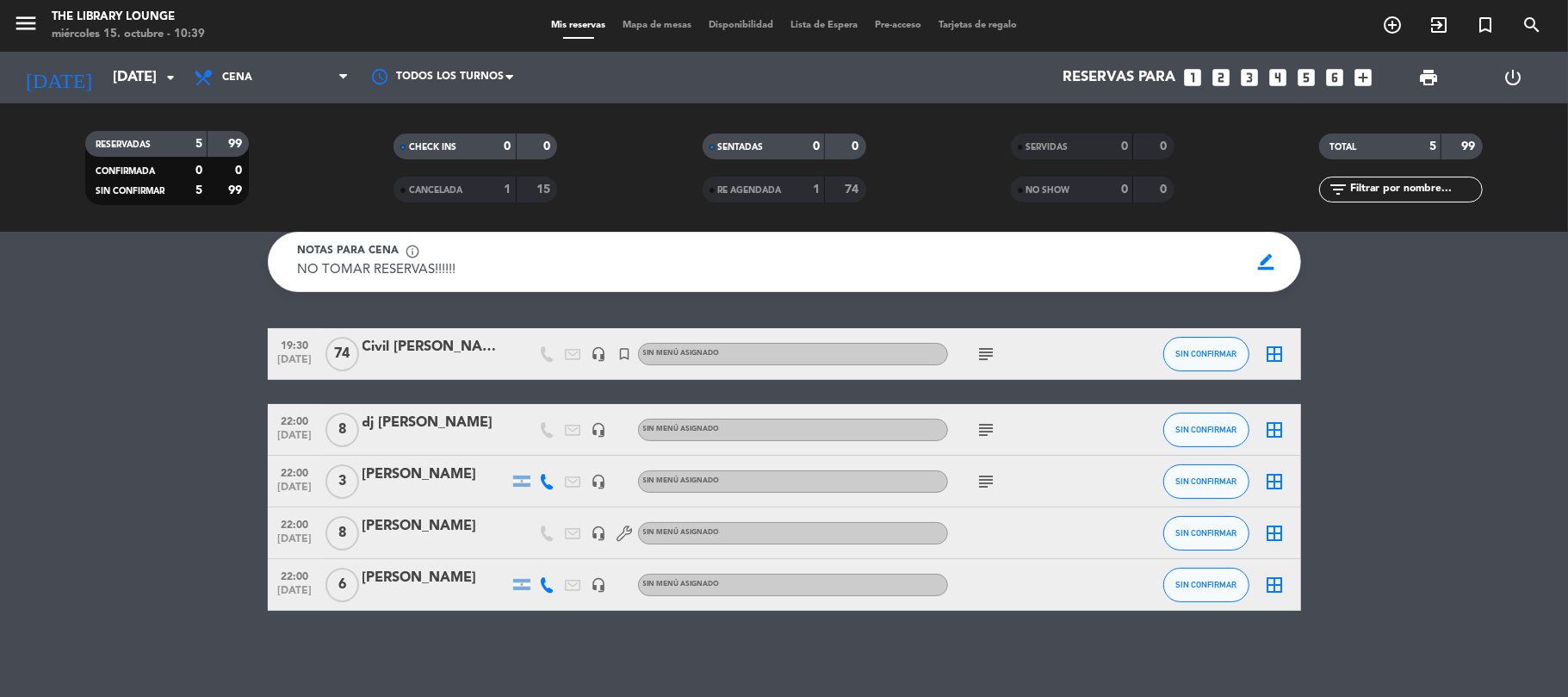
click at [448, 603] on div at bounding box center [435, 596] width 146 height 14
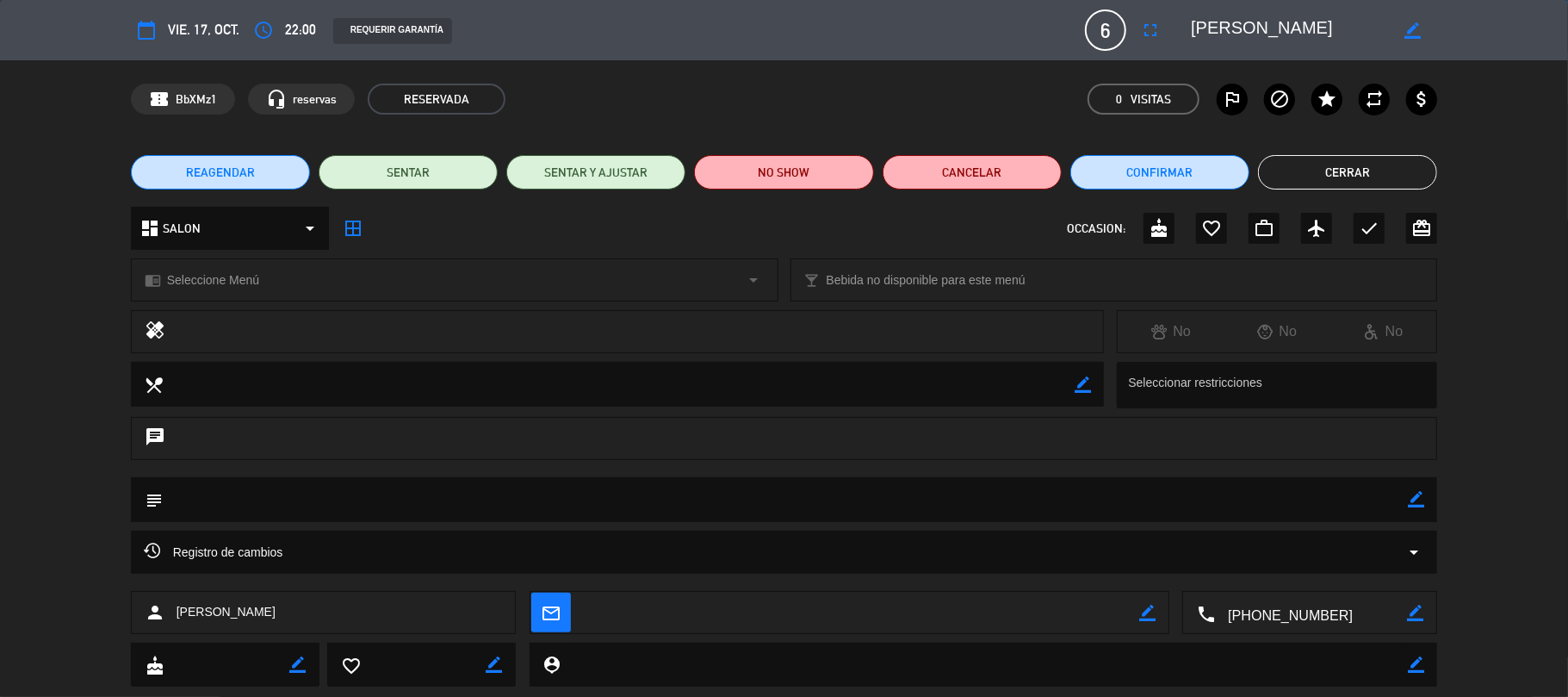
click at [1397, 183] on button "Cerrar" at bounding box center [1348, 172] width 179 height 35
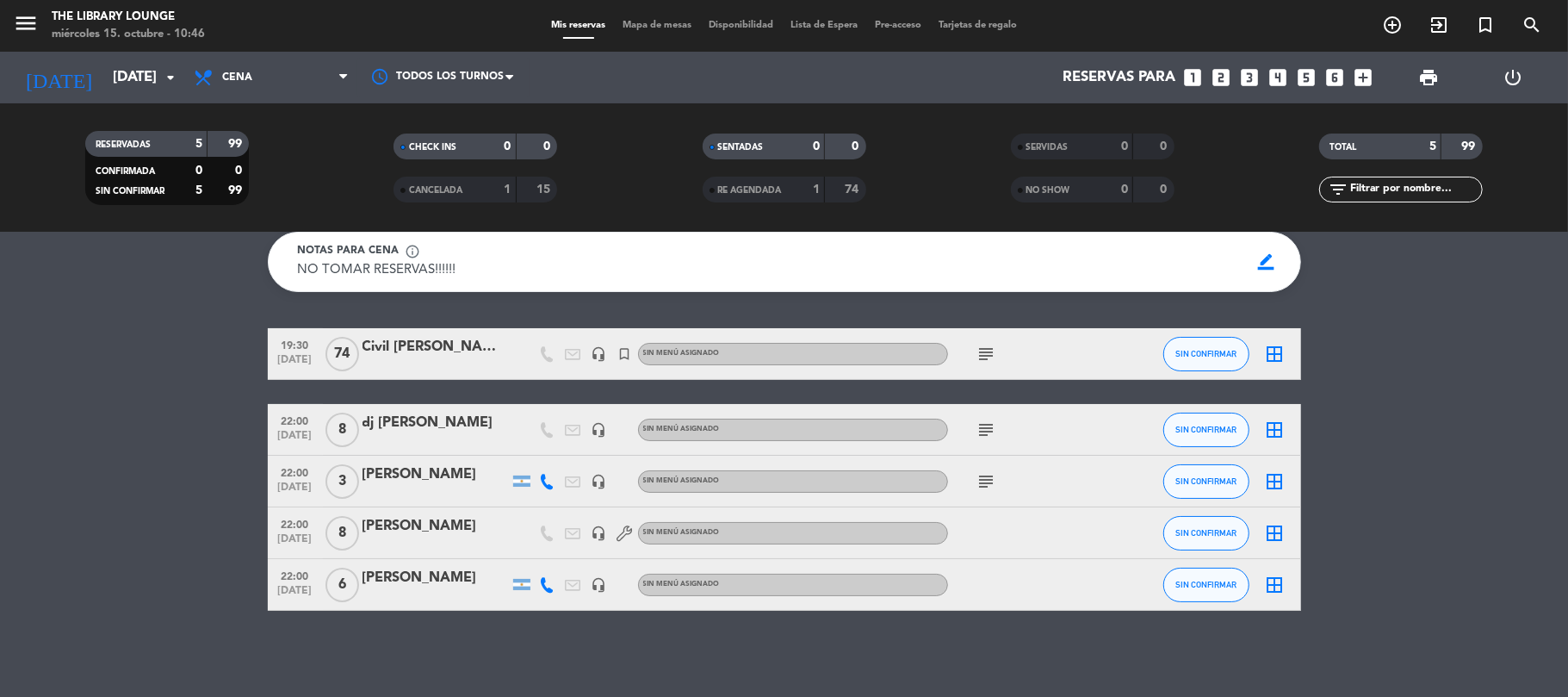
scroll to position [0, 0]
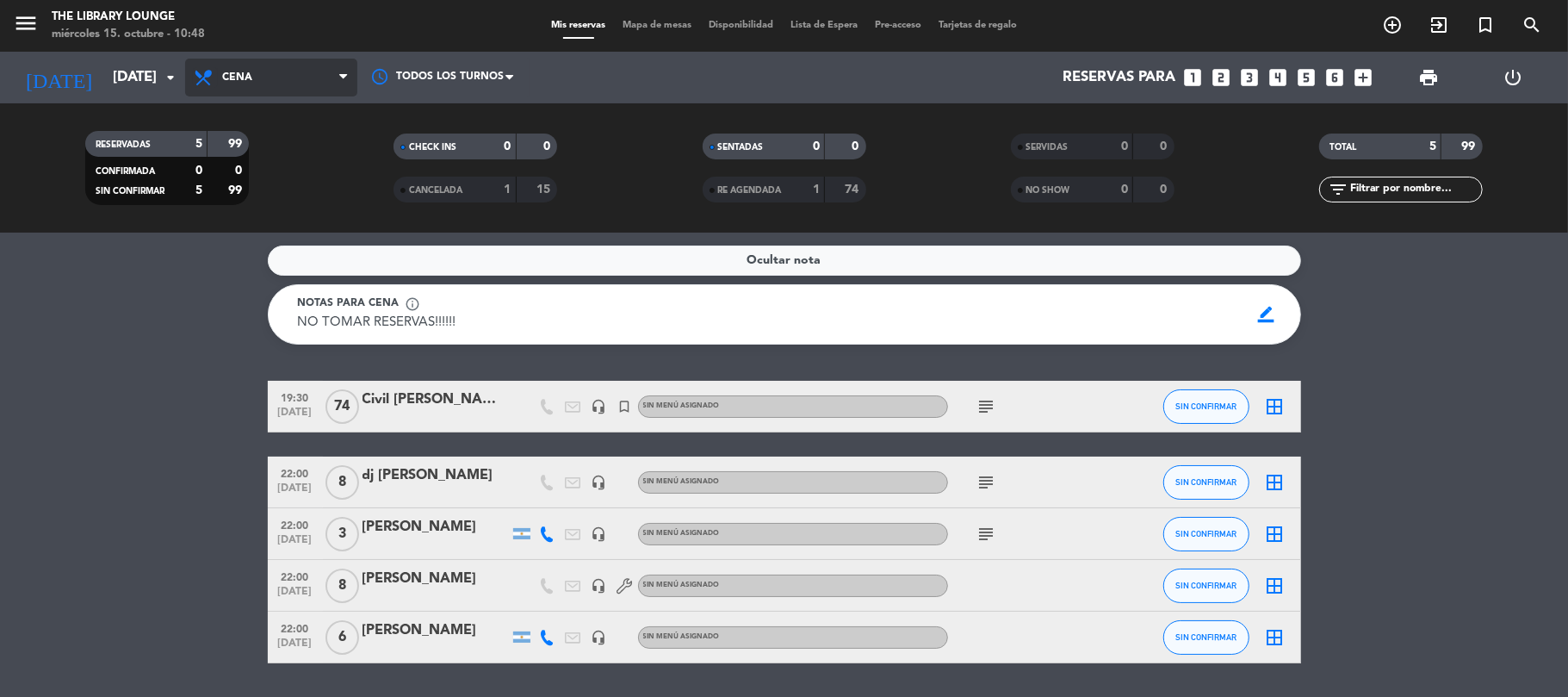
click at [212, 67] on icon at bounding box center [205, 78] width 25 height 21
click at [105, 90] on input "[DATE]" at bounding box center [197, 78] width 186 height 34
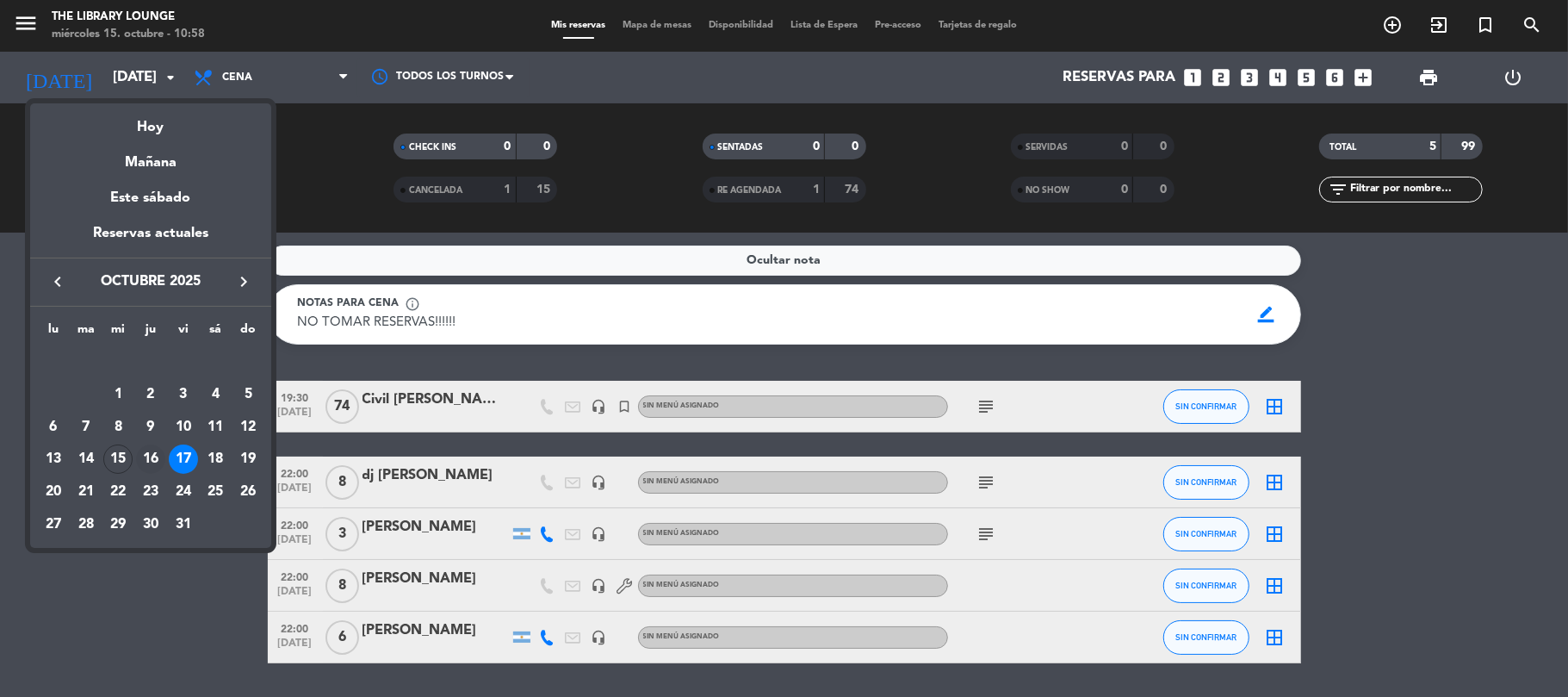
click at [148, 462] on div "16" at bounding box center [151, 459] width 29 height 29
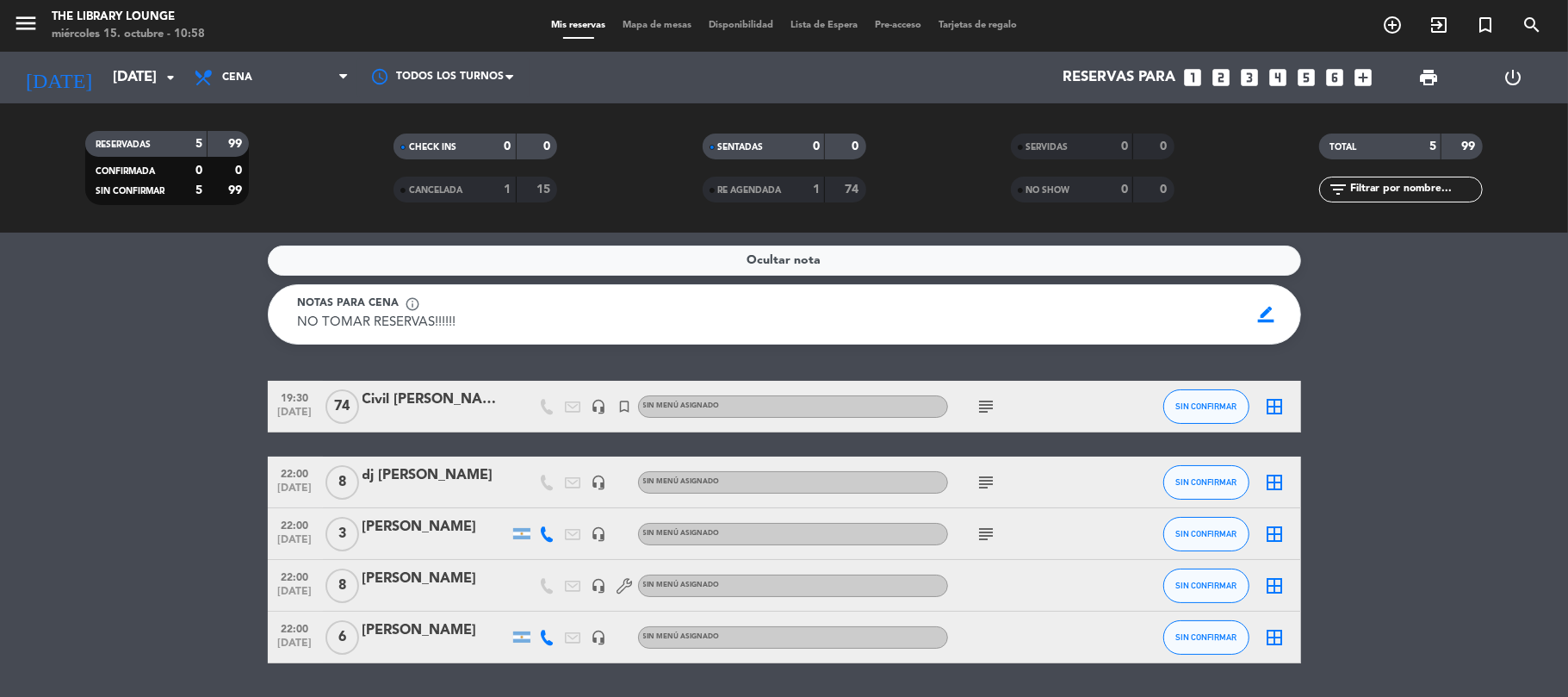
type input "[DEMOGRAPHIC_DATA][DATE]"
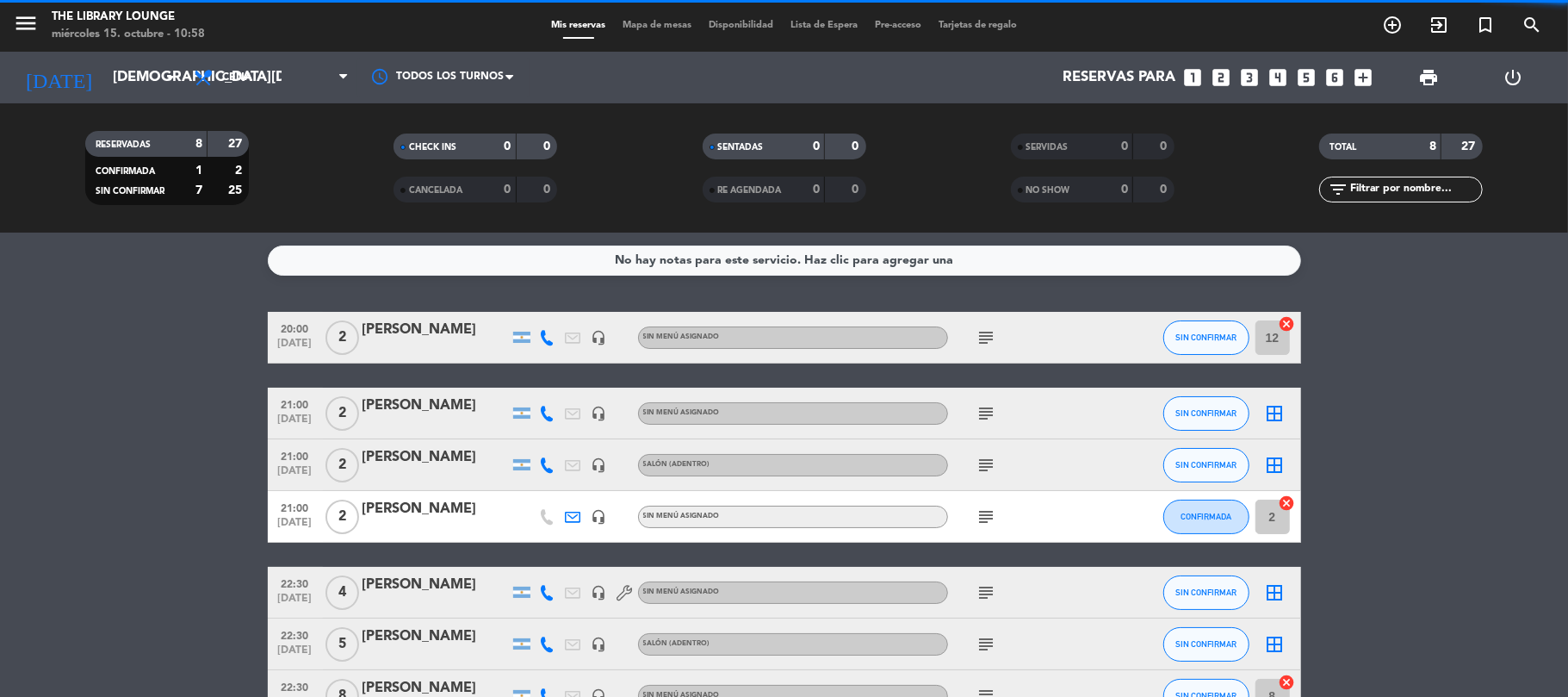
click at [31, 32] on icon "menu" at bounding box center [26, 23] width 26 height 26
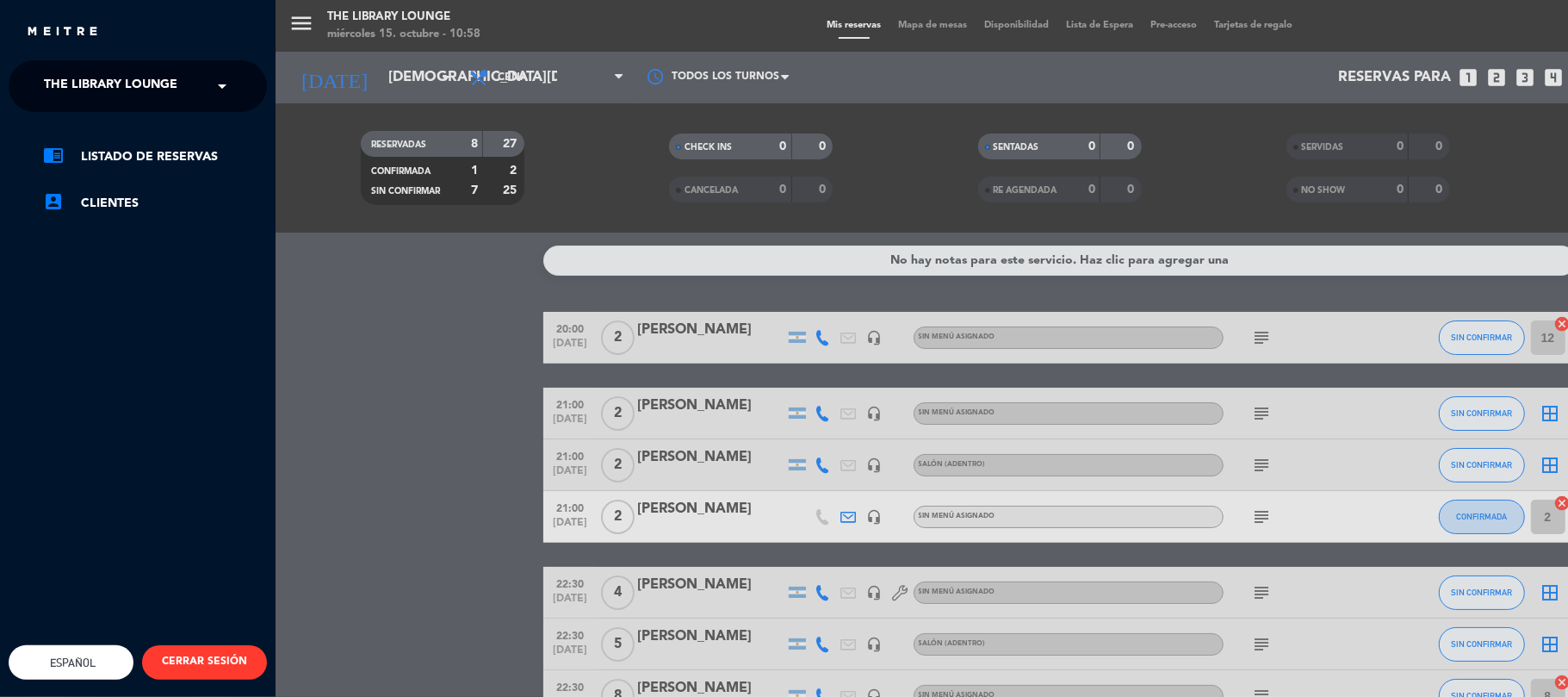
drag, startPoint x: 73, startPoint y: 88, endPoint x: 79, endPoint y: 104, distance: 17.1
click at [73, 92] on span "The Library Lounge" at bounding box center [111, 86] width 134 height 36
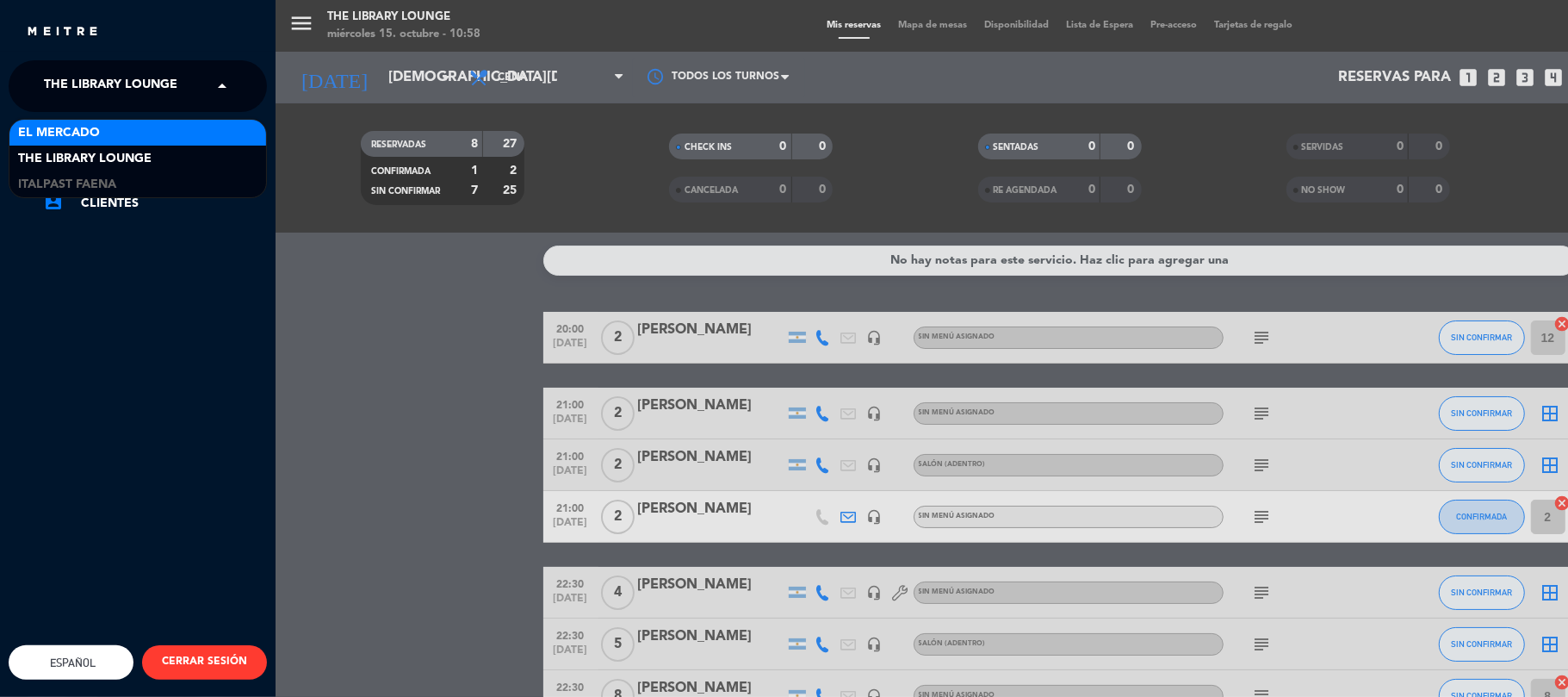
click at [101, 129] on div "El Mercado" at bounding box center [137, 133] width 257 height 26
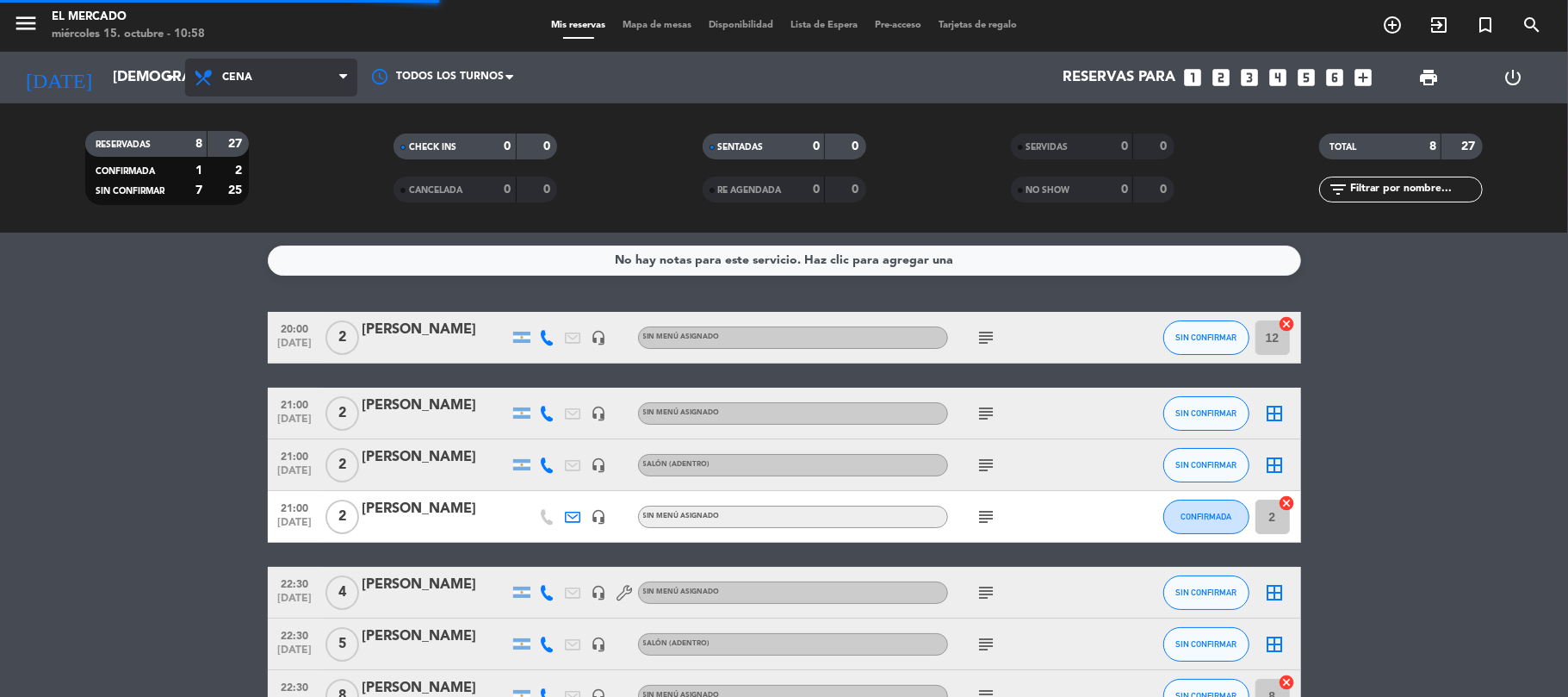
click at [220, 70] on span "Cena" at bounding box center [270, 78] width 172 height 38
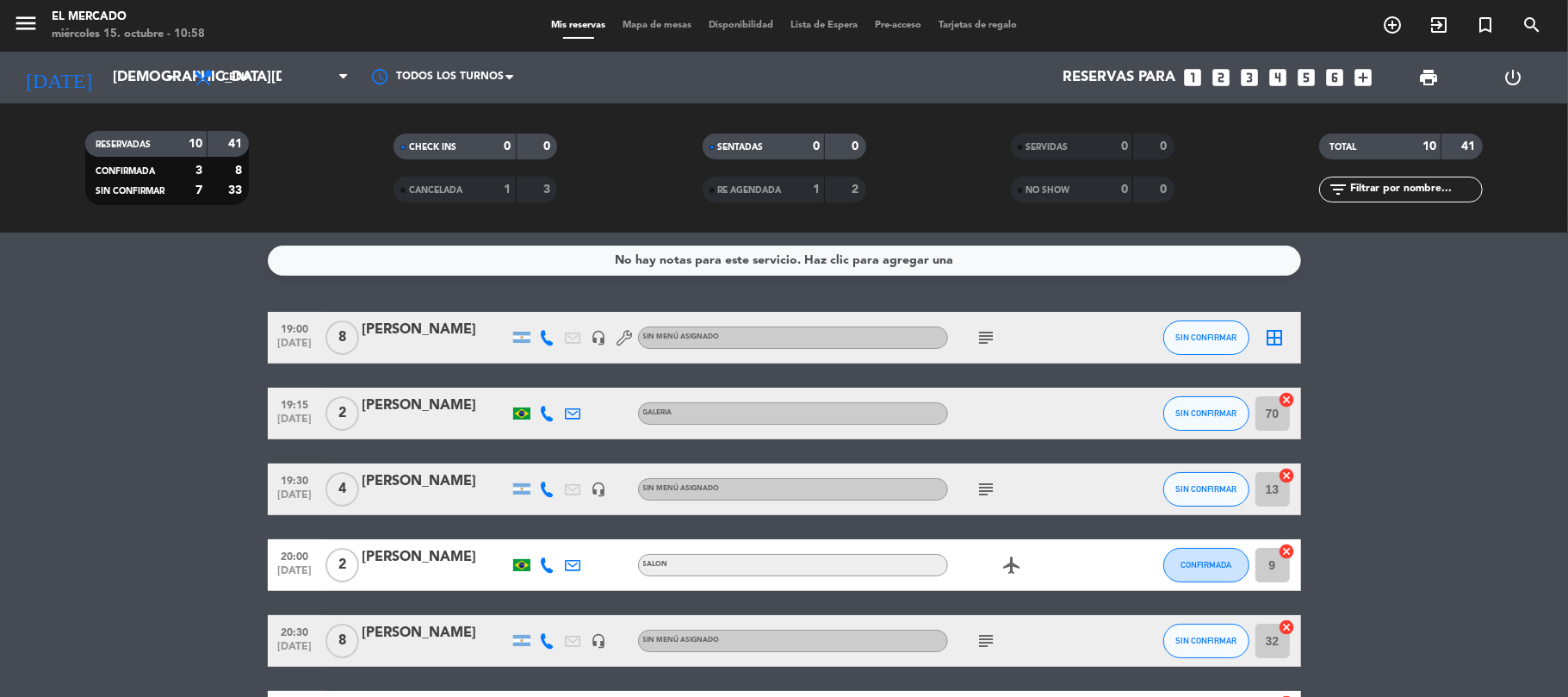
click at [262, 97] on div "Todos los servicios Desayuno Brunch Almuerzo Cena Cena Todos los servicios Desa…" at bounding box center [270, 78] width 172 height 52
click at [272, 79] on span "Cena" at bounding box center [270, 78] width 172 height 38
click at [260, 189] on div "menu El Mercado [DATE] 15. octubre - 10:58 Mis reservas Mapa de mesas Disponibi…" at bounding box center [784, 116] width 1568 height 232
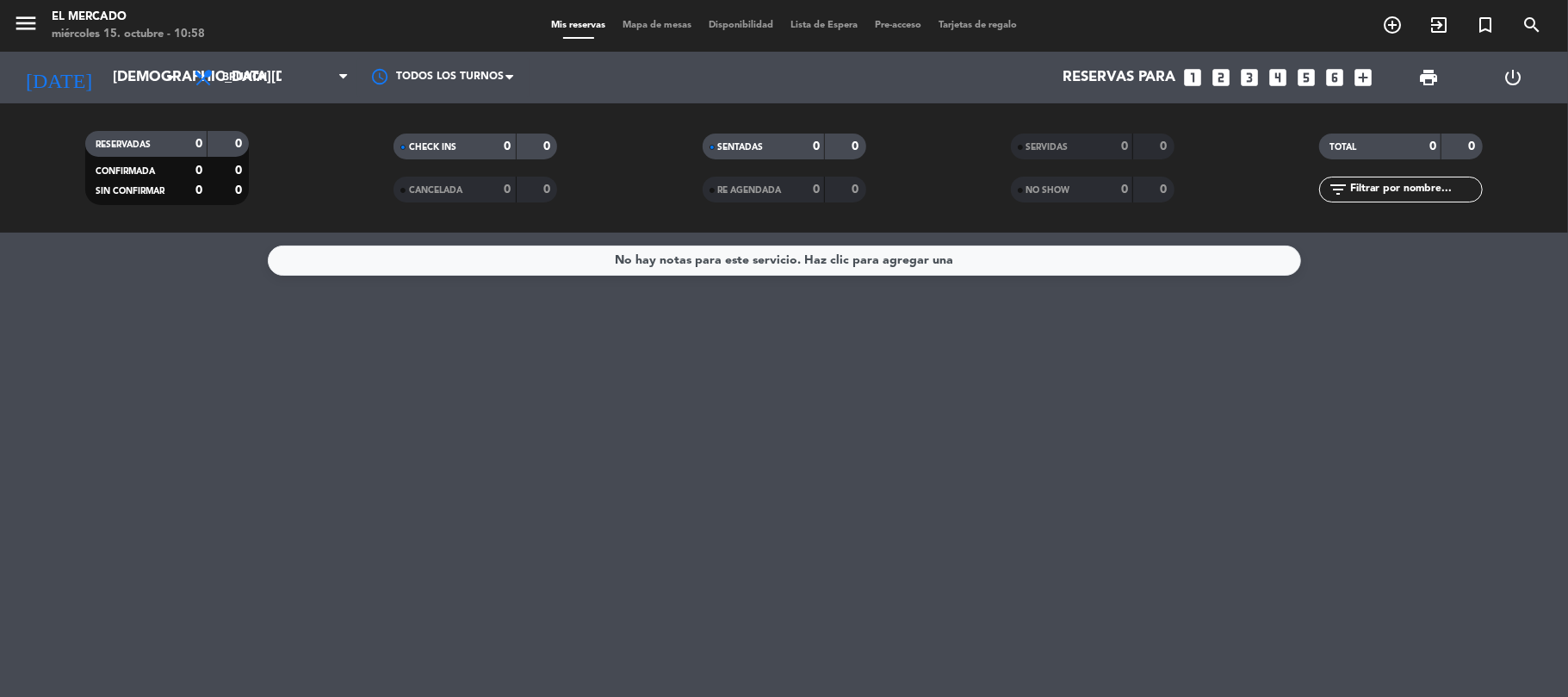
click at [256, 91] on span "Brunch" at bounding box center [270, 78] width 172 height 38
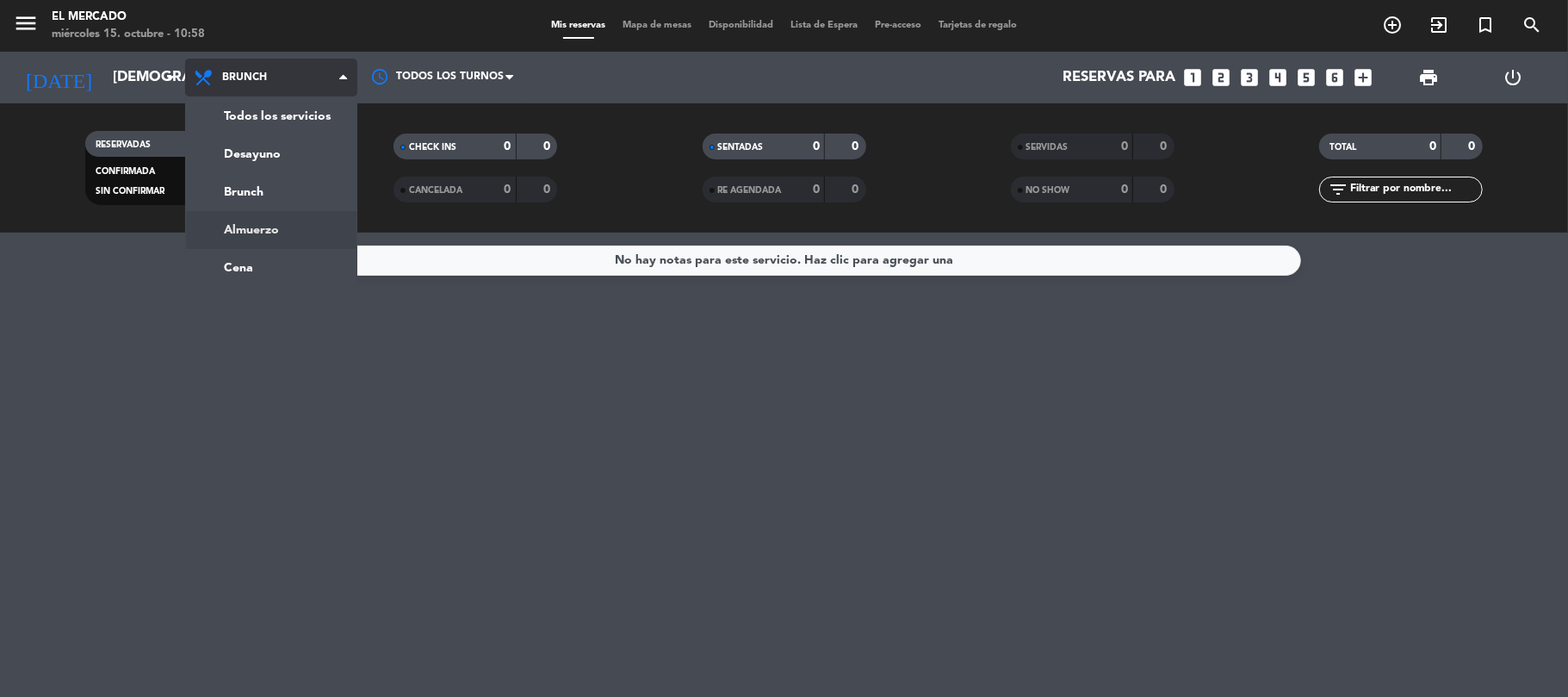
click at [258, 224] on div "menu El Mercado [DATE] 15. octubre - 10:58 Mis reservas Mapa de mesas Disponibi…" at bounding box center [784, 116] width 1568 height 232
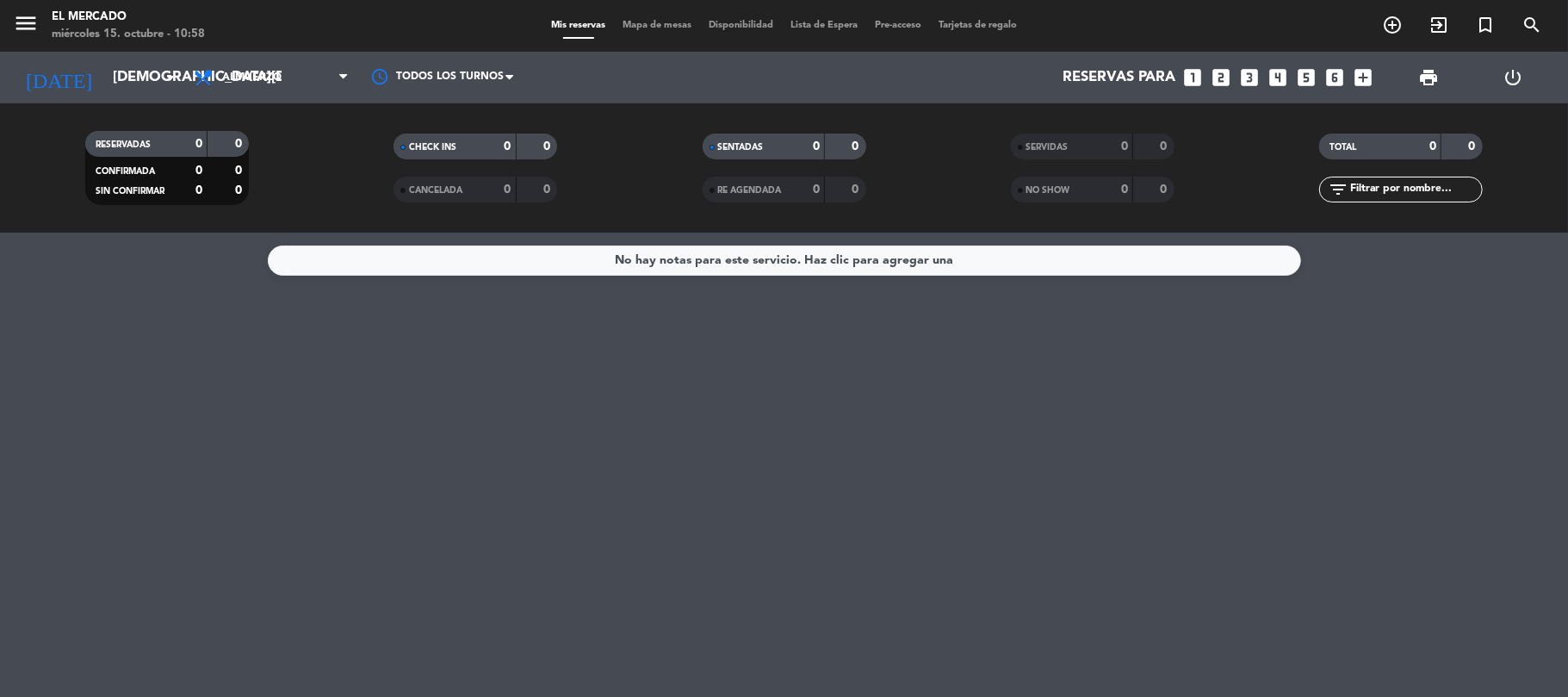
drag, startPoint x: 225, startPoint y: 143, endPoint x: 244, endPoint y: 136, distance: 20.2
click at [241, 142] on div "0" at bounding box center [228, 144] width 33 height 20
click at [236, 66] on span "Almuerzo" at bounding box center [270, 78] width 172 height 38
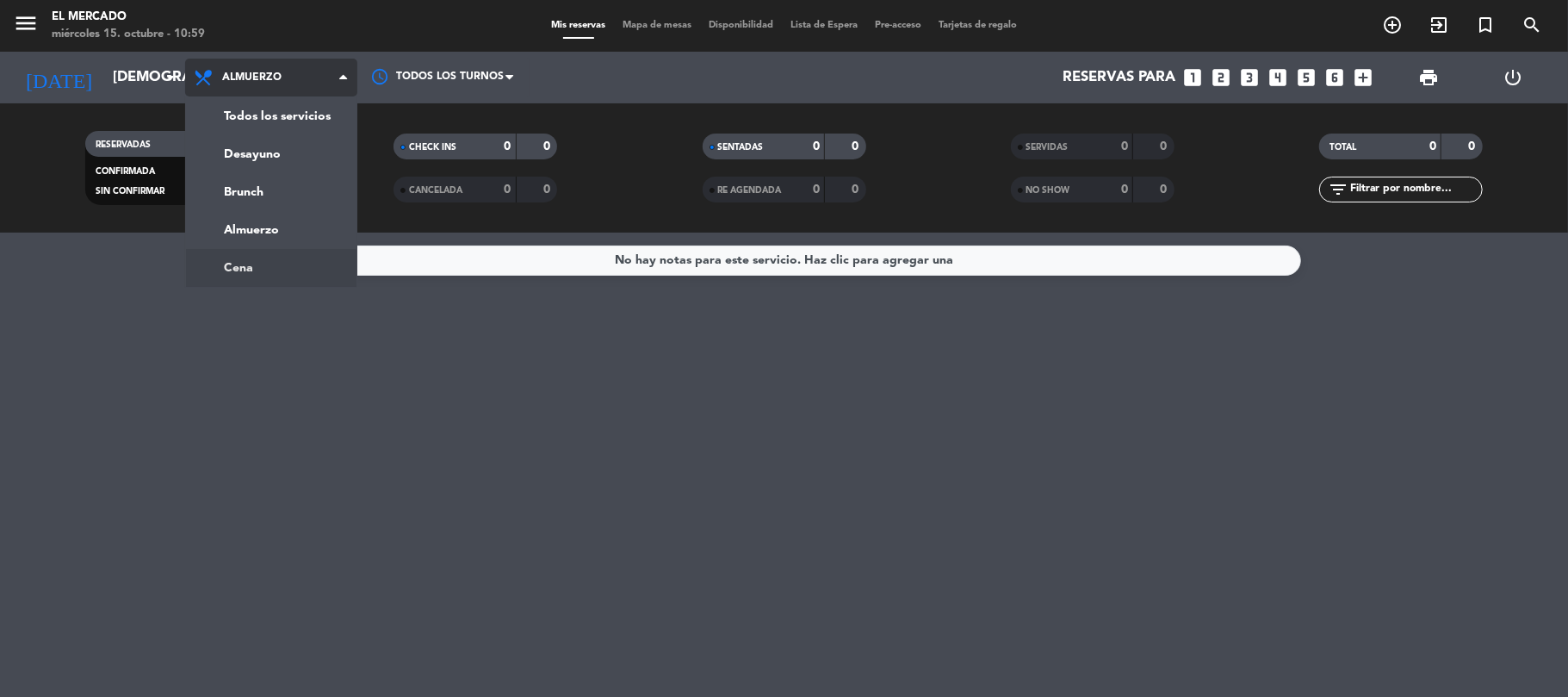
click at [252, 259] on ng-component "menu El Mercado [DATE] 15. octubre - 10:59 Mis reservas Mapa de mesas Disponibi…" at bounding box center [784, 348] width 1568 height 697
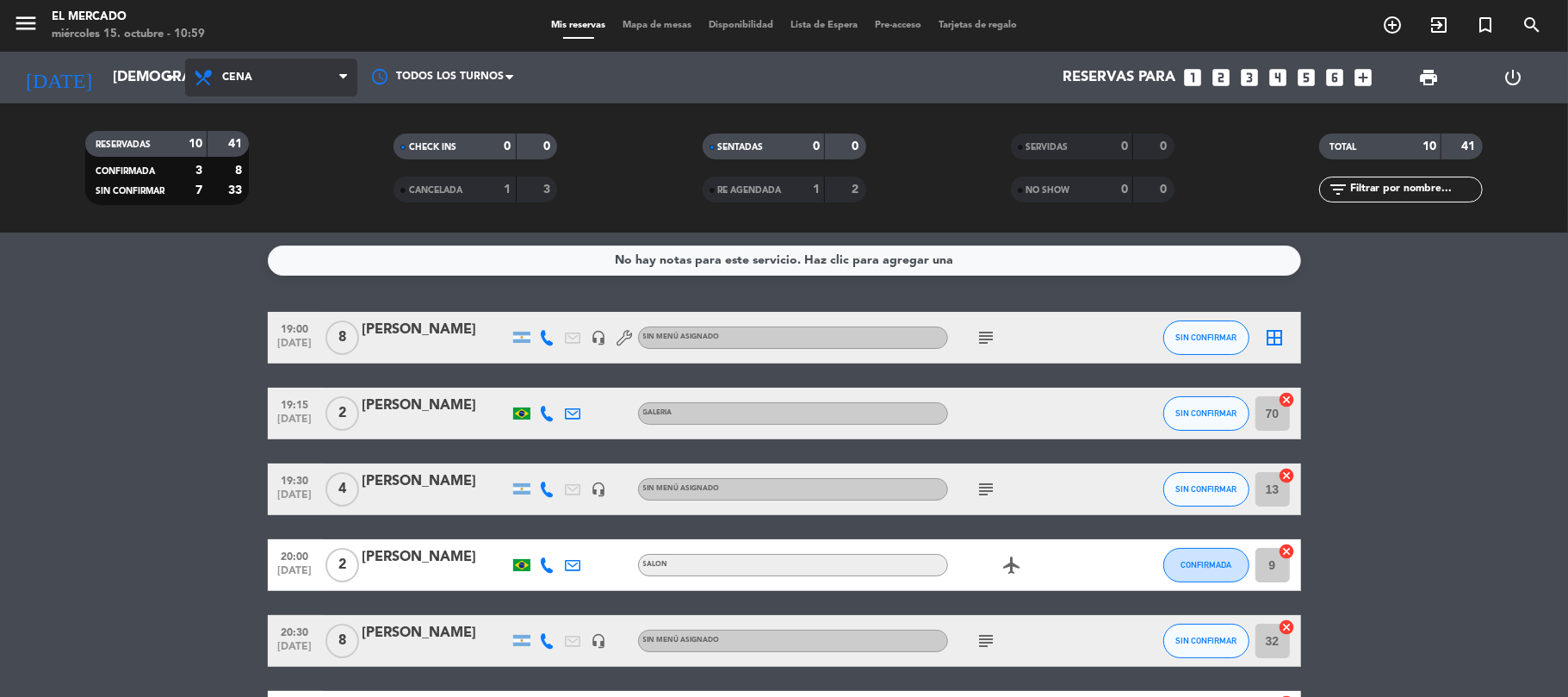
click at [232, 81] on span "Cena" at bounding box center [237, 78] width 30 height 12
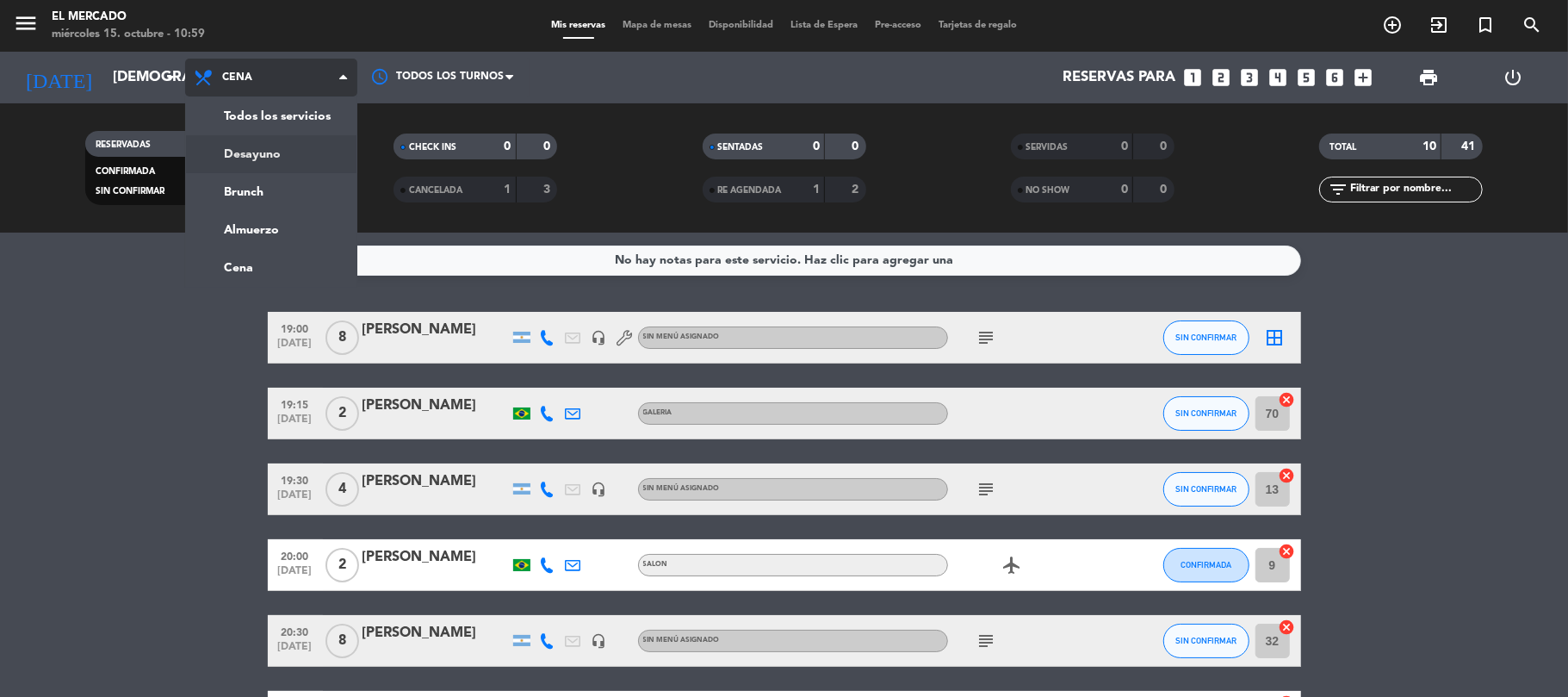
click at [252, 168] on div "menu El Mercado [DATE] 15. octubre - 10:59 Mis reservas Mapa de mesas Disponibi…" at bounding box center [784, 116] width 1568 height 232
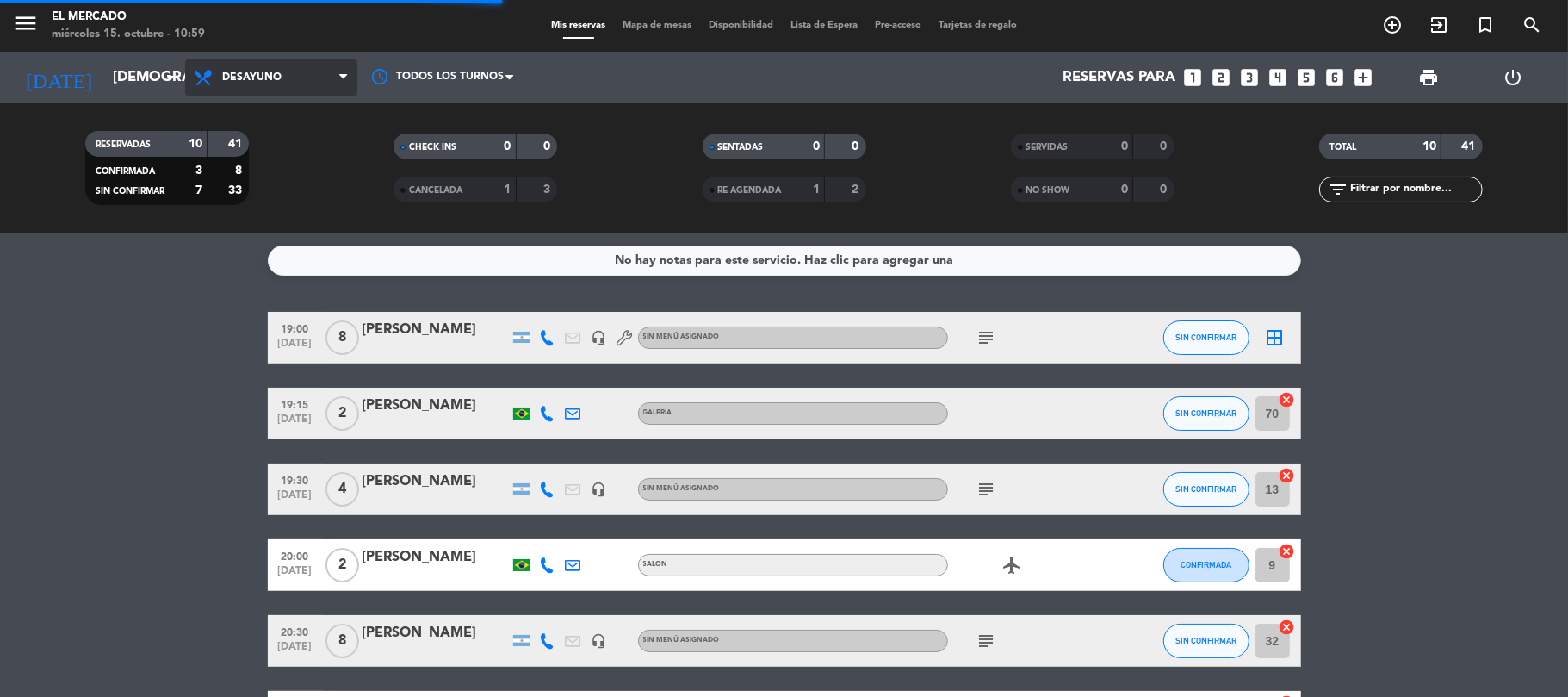
click at [239, 83] on span "Desayuno" at bounding box center [251, 78] width 60 height 12
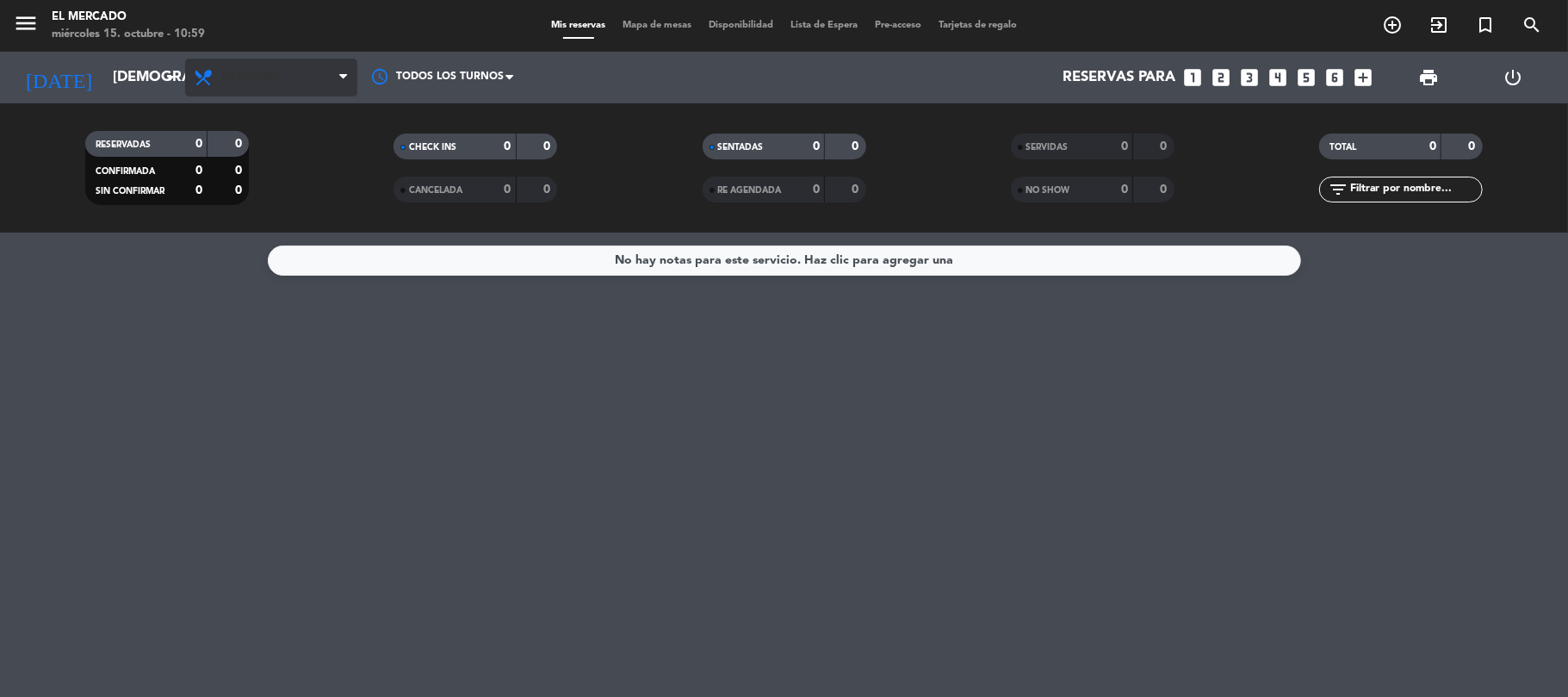
click at [246, 79] on span "Desayuno" at bounding box center [251, 78] width 60 height 12
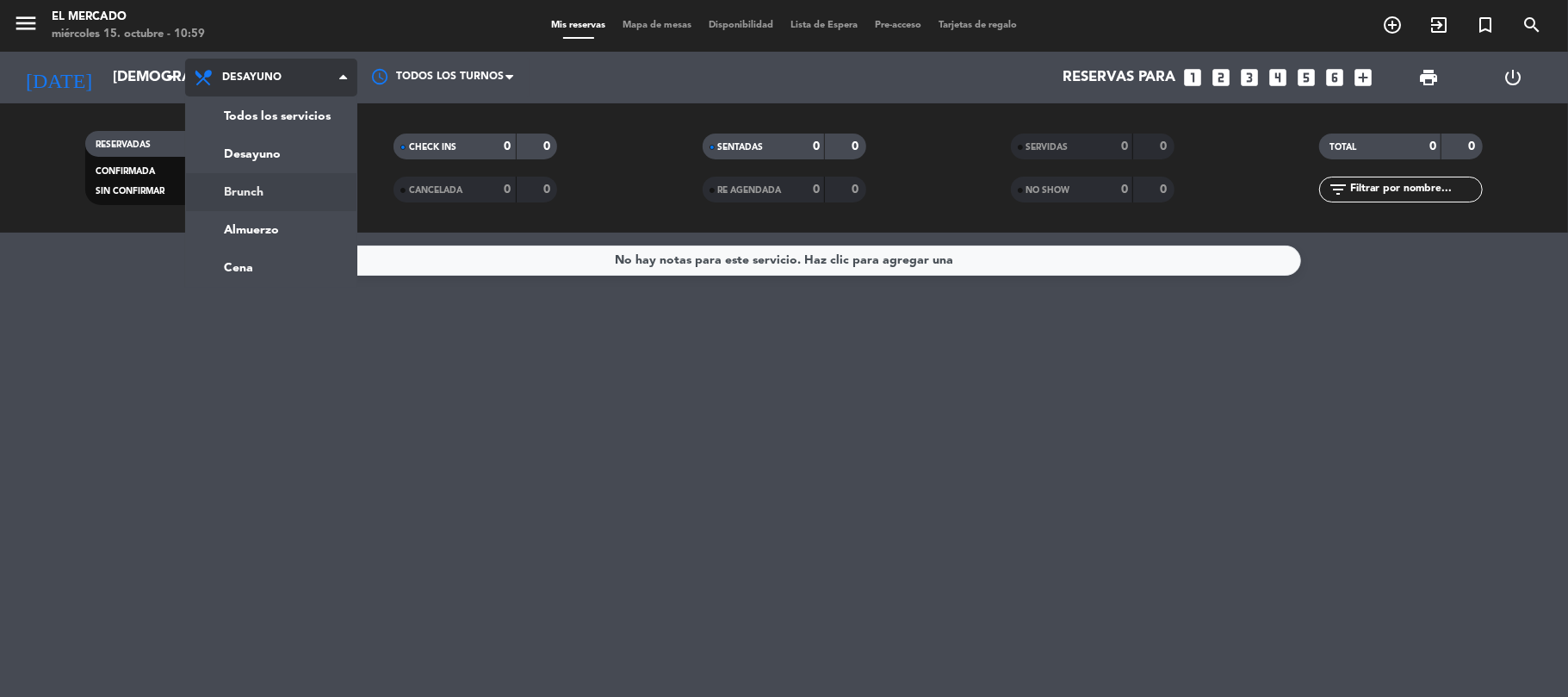
click at [246, 190] on div "menu El Mercado [DATE] 15. octubre - 10:59 Mis reservas Mapa de mesas Disponibi…" at bounding box center [784, 116] width 1568 height 232
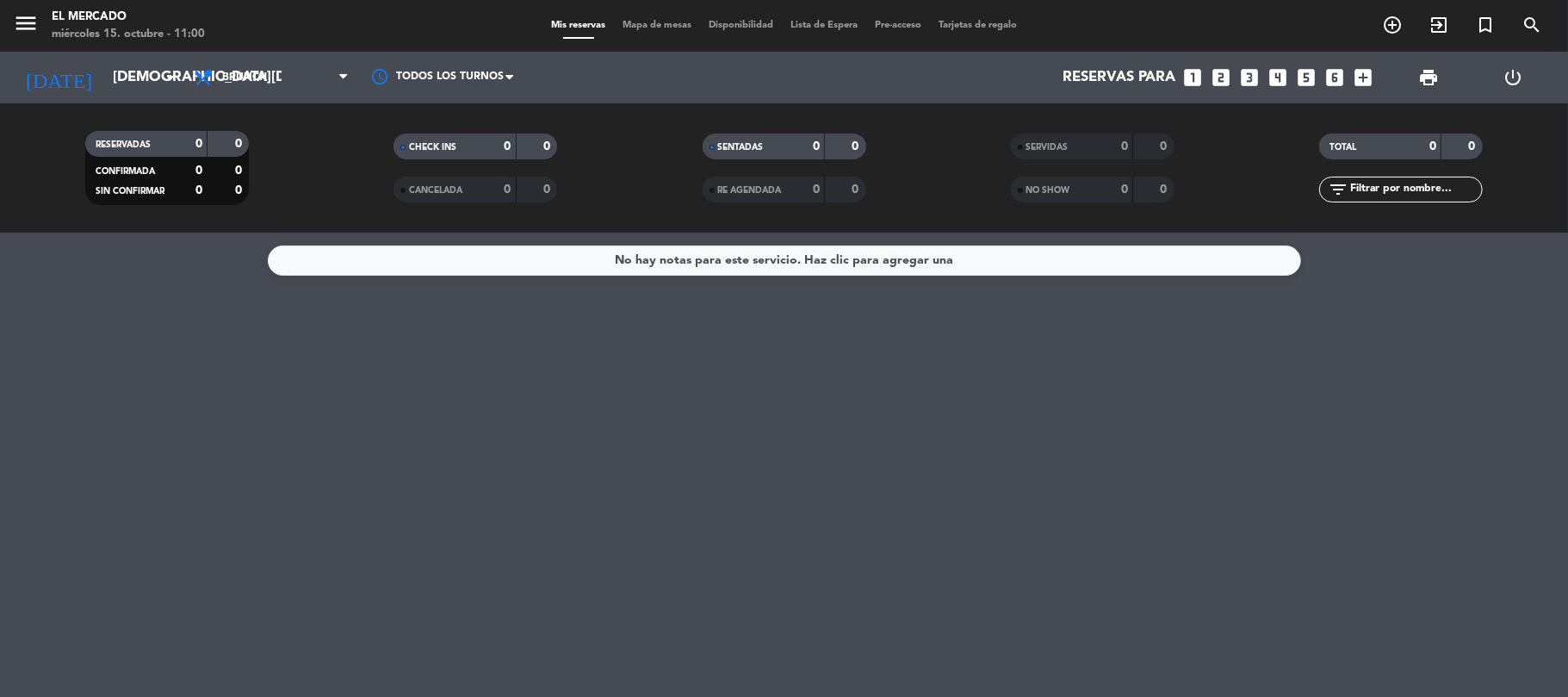
click at [717, 258] on div "No hay notas para este servicio. Haz clic para agregar una" at bounding box center [784, 260] width 339 height 20
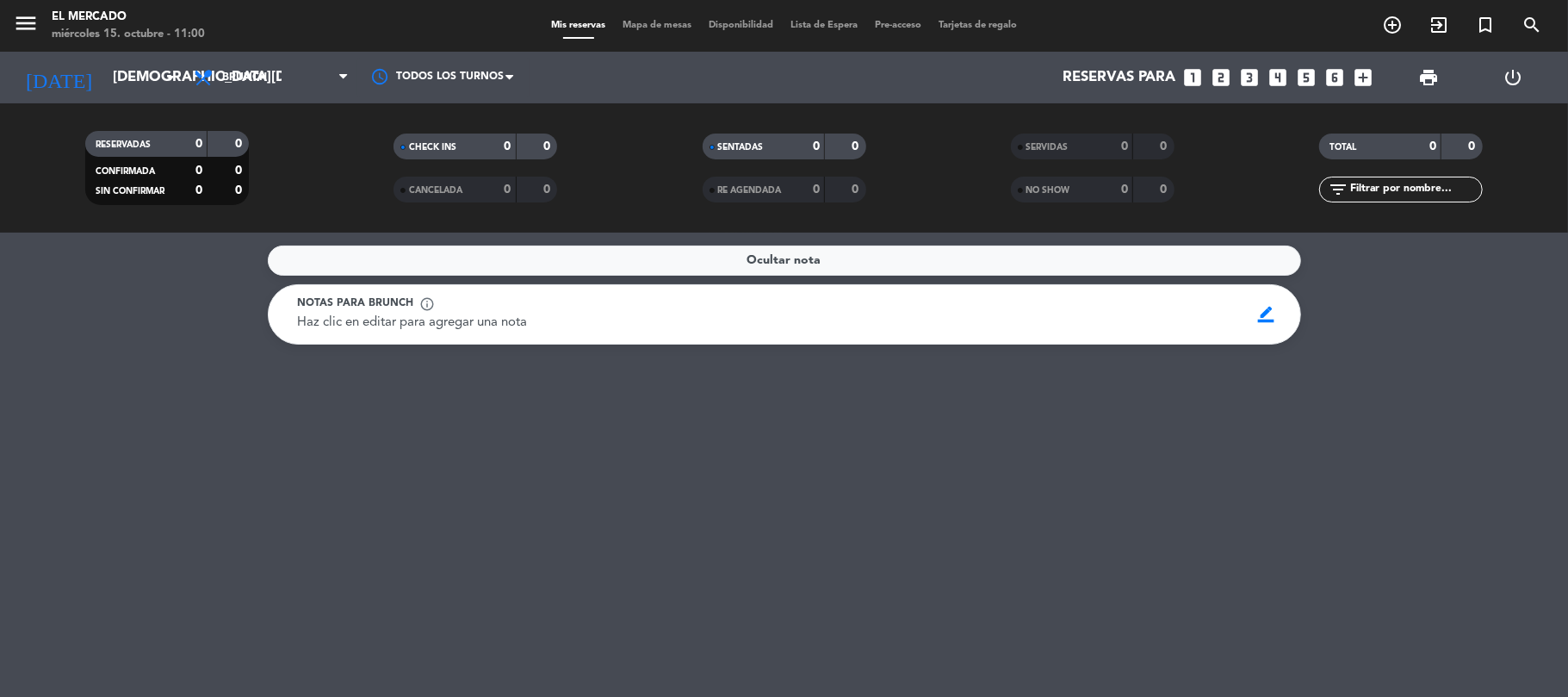
click at [370, 528] on div "Ocultar nota Notas para brunch info_outline Haz clic en editar para agregar una…" at bounding box center [784, 464] width 1568 height 464
